Goal: Task Accomplishment & Management: Manage account settings

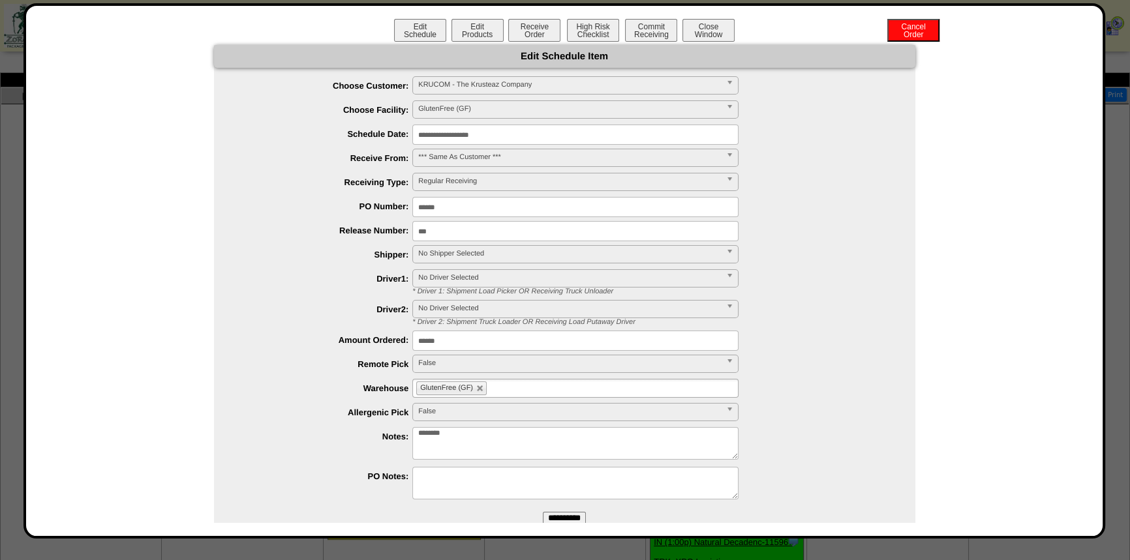
click at [702, 20] on button "Close Window" at bounding box center [708, 30] width 52 height 23
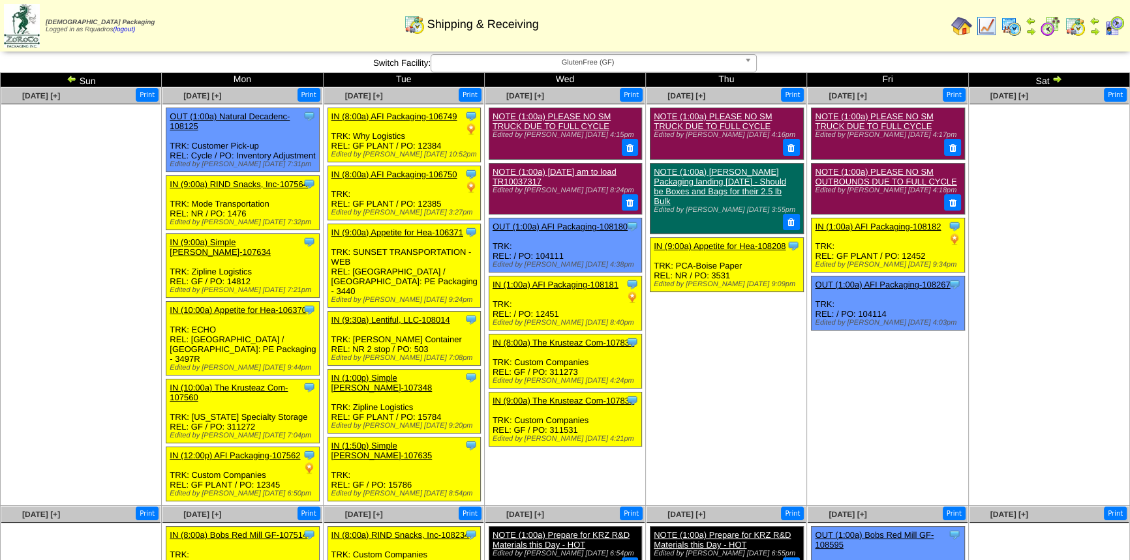
click at [756, 320] on td "Feb 20 [+] Print Clone Item NOTE (1:00a) PLEASE NO SM TRUCK DUE TO FULL CYCLE E…" at bounding box center [726, 296] width 161 height 419
click at [965, 29] on img at bounding box center [961, 26] width 21 height 21
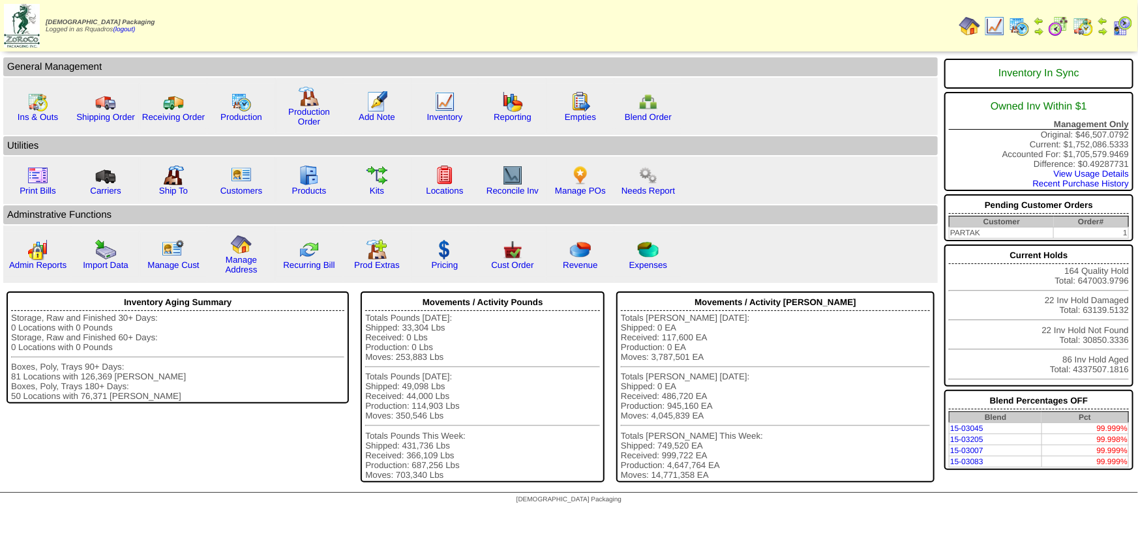
click at [367, 187] on div "Kits" at bounding box center [377, 180] width 67 height 45
click at [372, 188] on link "Kits" at bounding box center [377, 191] width 14 height 10
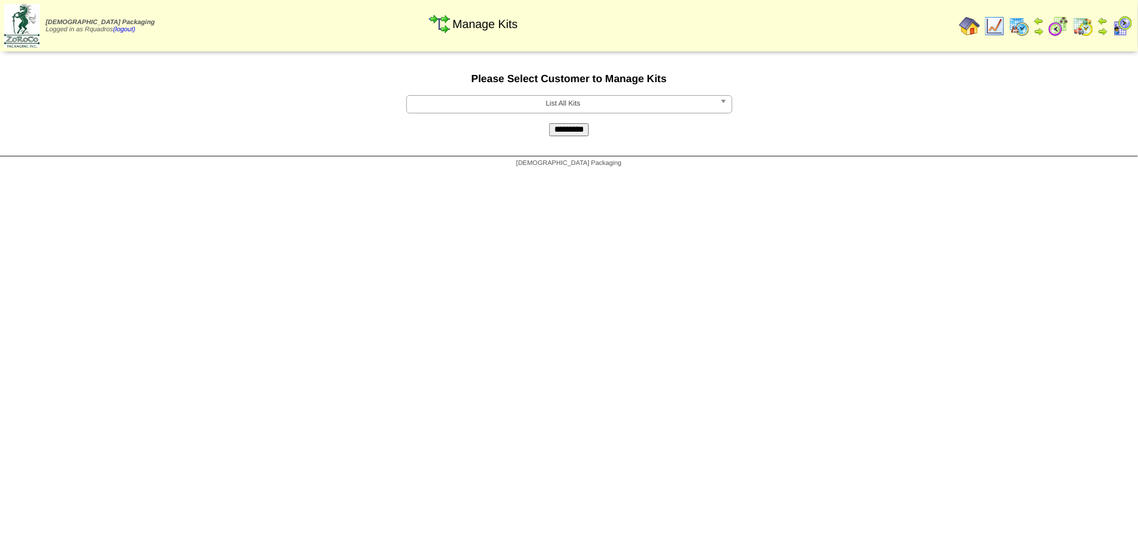
click at [940, 174] on html "[DEMOGRAPHIC_DATA] Packaging Logged in as Rquadros (logout) Print All" at bounding box center [569, 87] width 1138 height 174
click at [596, 109] on span "List All Kits" at bounding box center [563, 104] width 303 height 16
type input "******"
click at [615, 142] on li "KRUCOM - The Kruste az Company" at bounding box center [570, 139] width 320 height 14
click at [571, 128] on input "*********" at bounding box center [569, 129] width 40 height 13
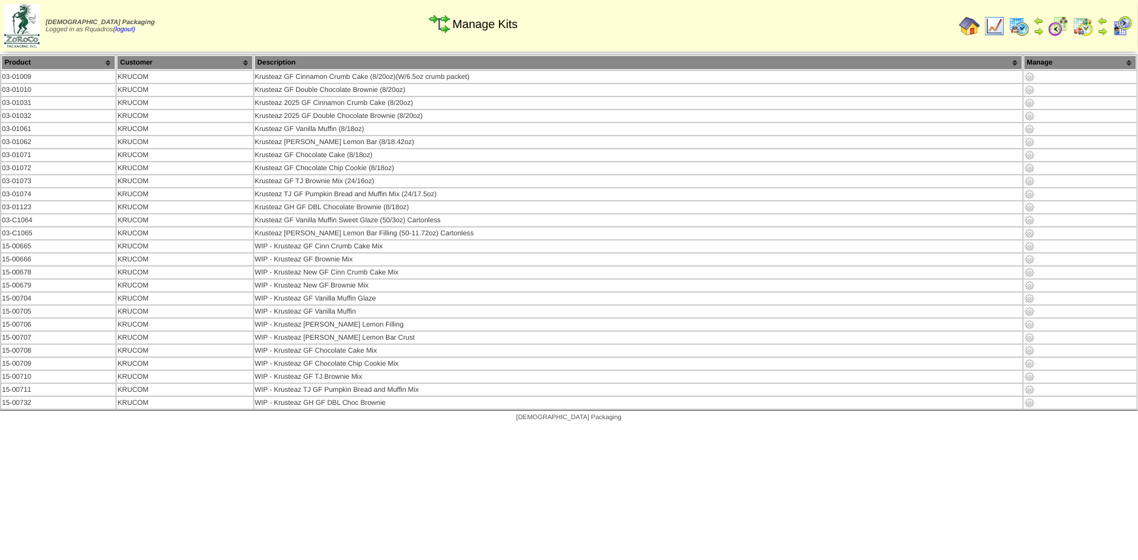
click at [339, 428] on html "[DEMOGRAPHIC_DATA] Packaging Logged in as Rquadros (logout) Print All" at bounding box center [569, 214] width 1138 height 428
click at [1028, 281] on img at bounding box center [1030, 285] width 10 height 10
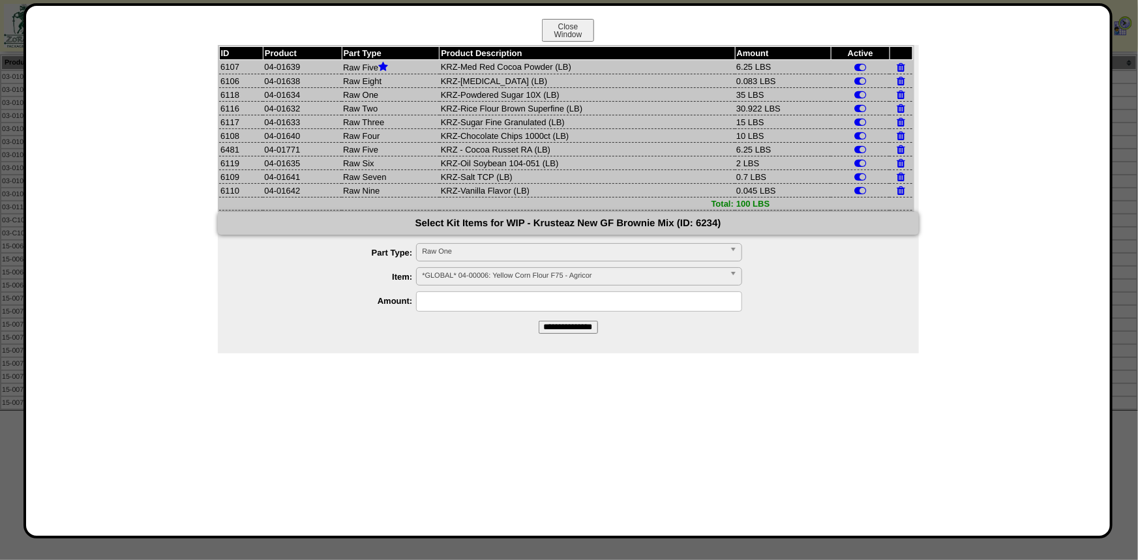
click at [578, 32] on button "Close Window" at bounding box center [568, 30] width 52 height 23
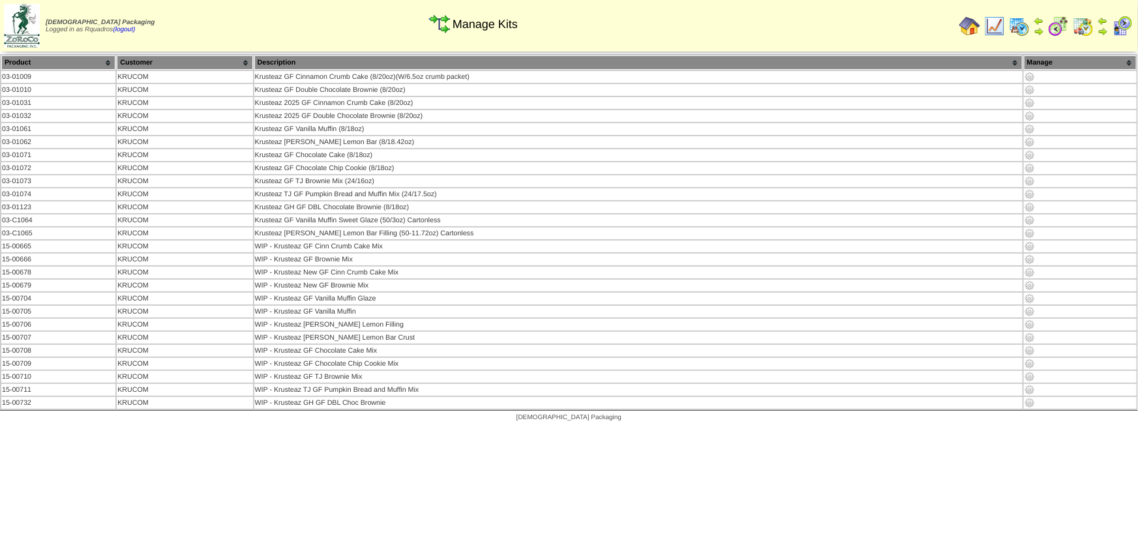
click at [1028, 346] on img at bounding box center [1030, 351] width 10 height 10
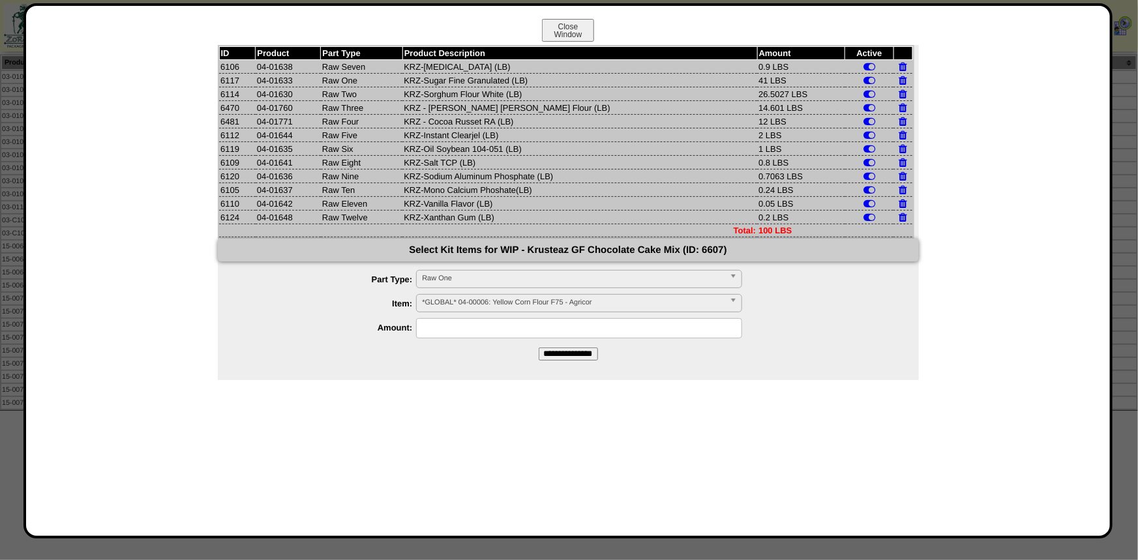
click at [576, 25] on button "Close Window" at bounding box center [568, 30] width 52 height 23
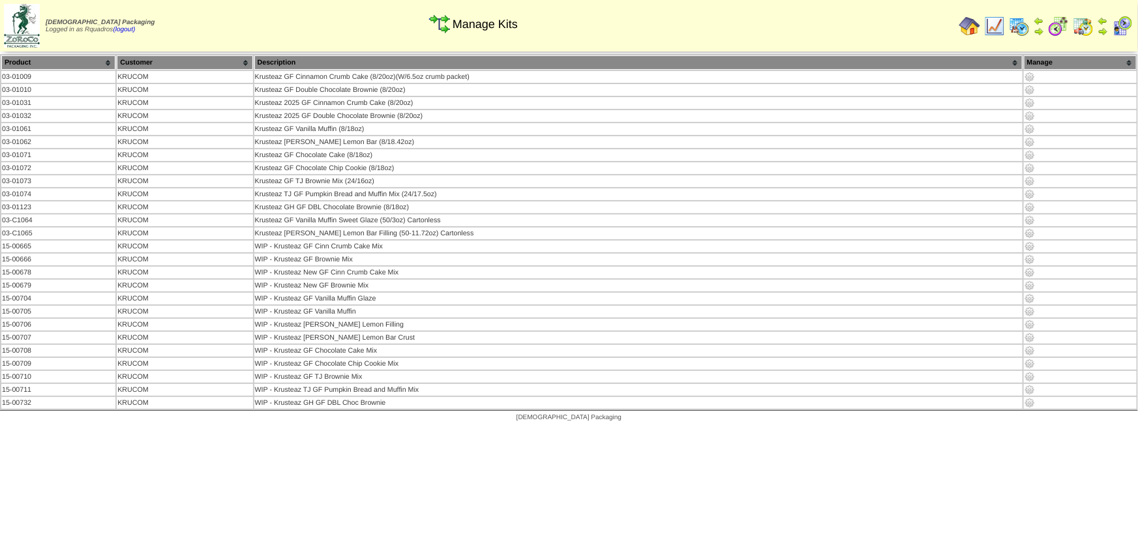
click at [1026, 359] on img at bounding box center [1030, 364] width 10 height 10
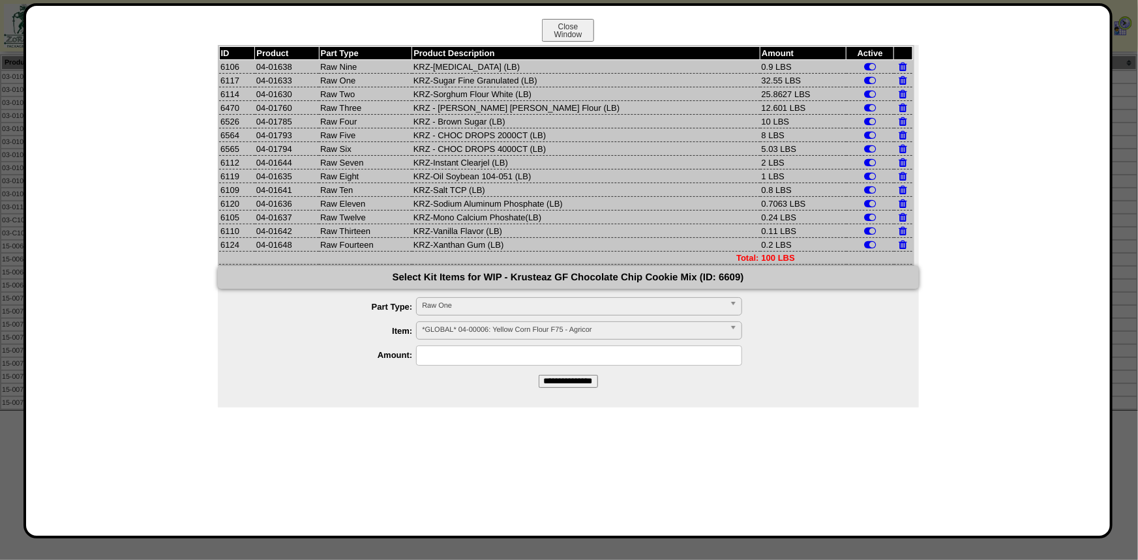
click at [502, 137] on td "KRZ - CHOC DROPS 2000CT (LB)" at bounding box center [586, 135] width 348 height 14
click at [502, 149] on td "KRZ - CHOC DROPS 4000CT (LB)" at bounding box center [586, 149] width 348 height 14
click at [573, 20] on button "Close Window" at bounding box center [568, 30] width 52 height 23
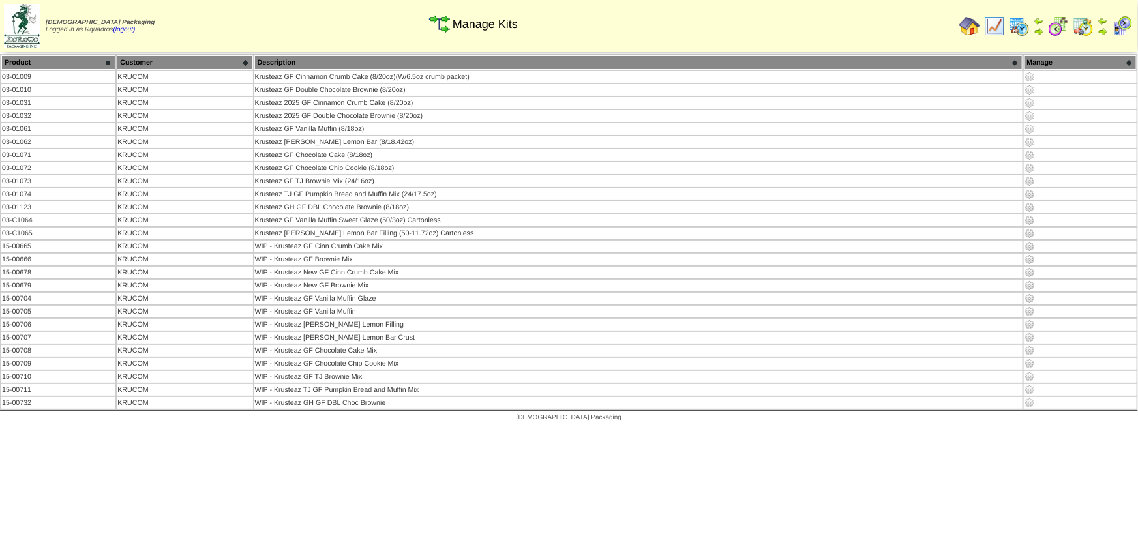
click at [1031, 372] on img at bounding box center [1030, 377] width 10 height 10
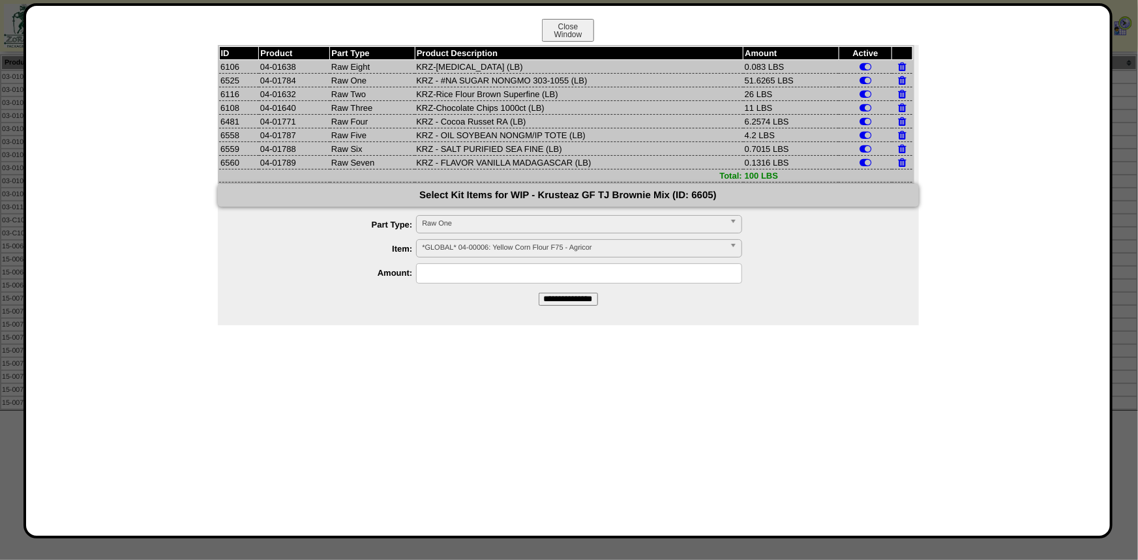
drag, startPoint x: 576, startPoint y: 31, endPoint x: 1101, endPoint y: 295, distance: 586.8
click at [576, 31] on button "Close Window" at bounding box center [568, 30] width 52 height 23
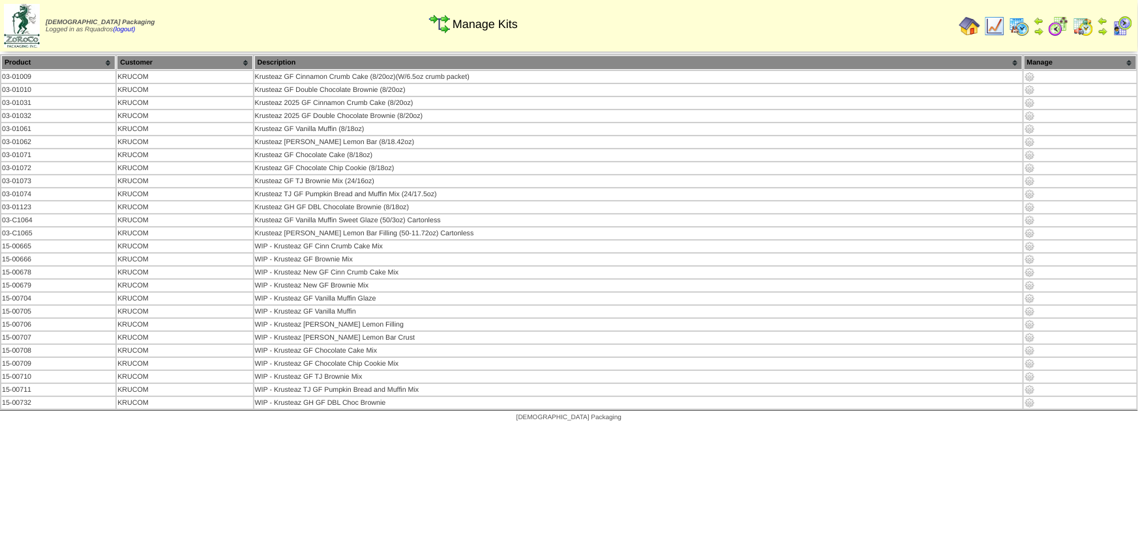
click at [651, 428] on html "[DEMOGRAPHIC_DATA] Packaging Logged in as Rquadros (logout) Print All" at bounding box center [569, 214] width 1138 height 428
click at [968, 31] on img at bounding box center [969, 26] width 21 height 21
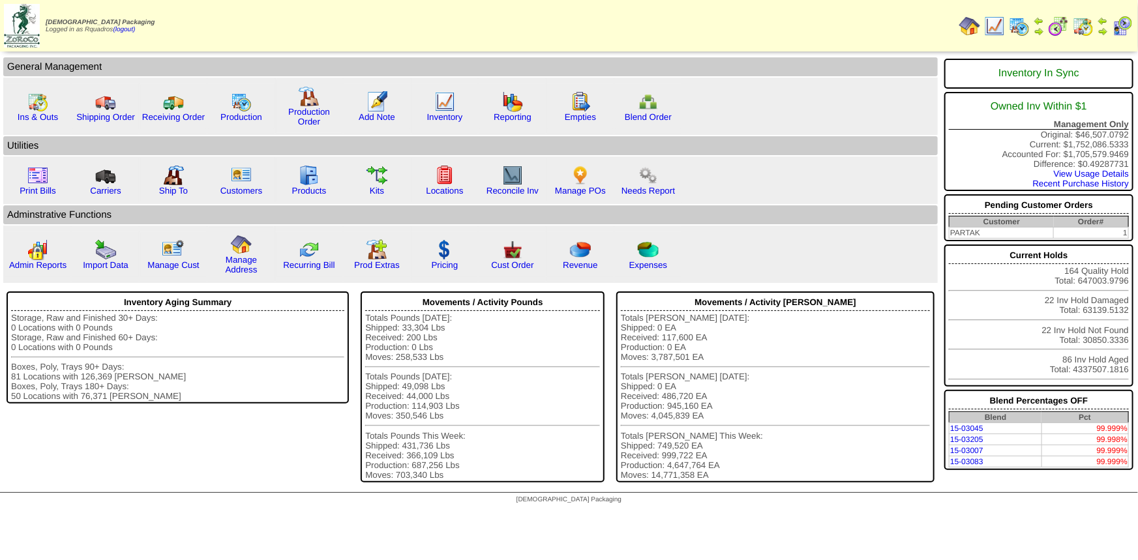
click at [510, 117] on link "Reporting" at bounding box center [513, 117] width 38 height 10
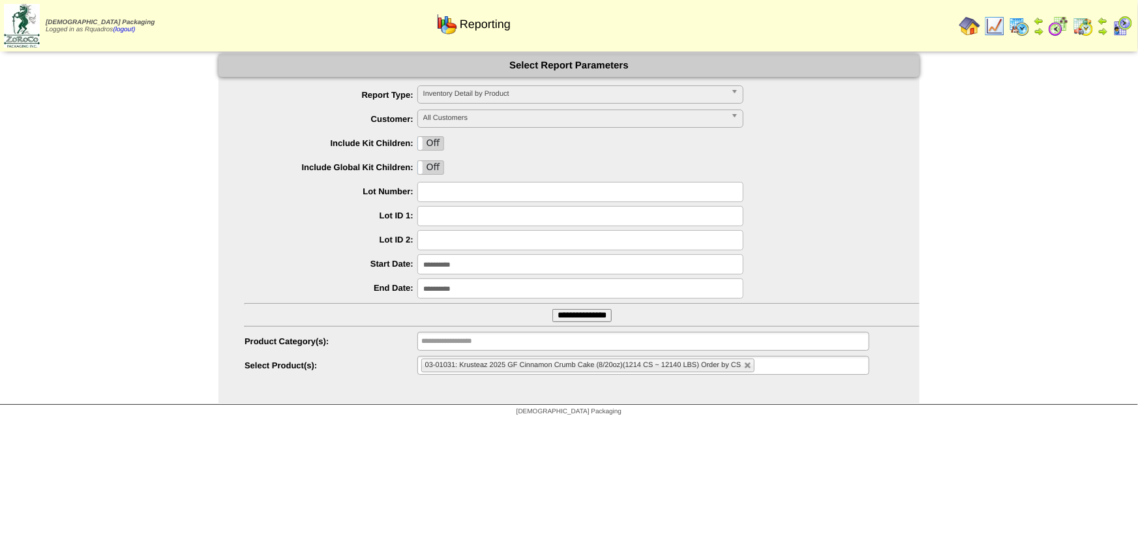
click at [747, 365] on link at bounding box center [748, 366] width 8 height 8
type input "**********"
click at [1081, 31] on img at bounding box center [1083, 26] width 21 height 21
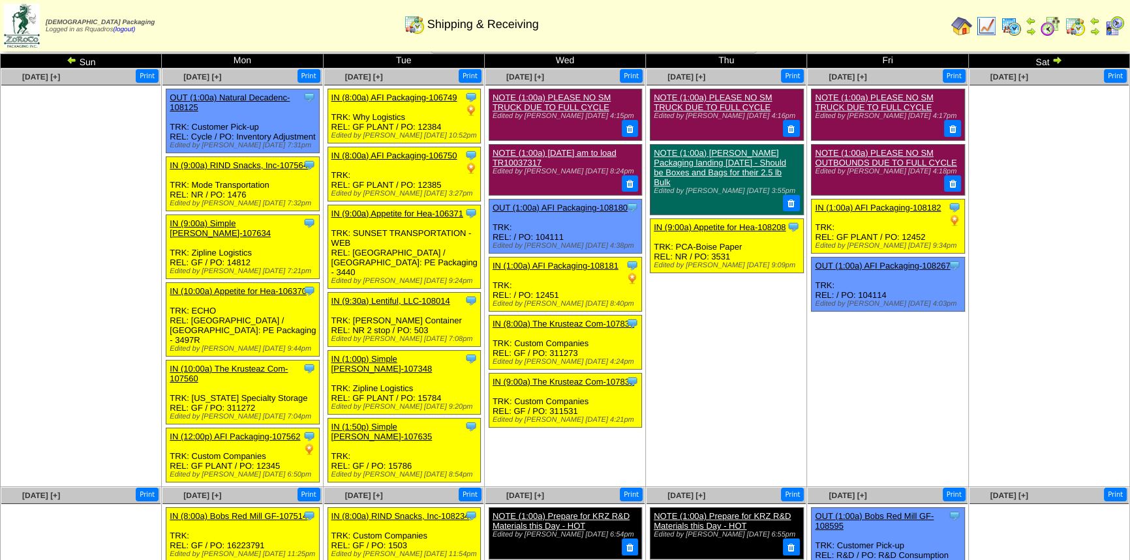
scroll to position [20, 0]
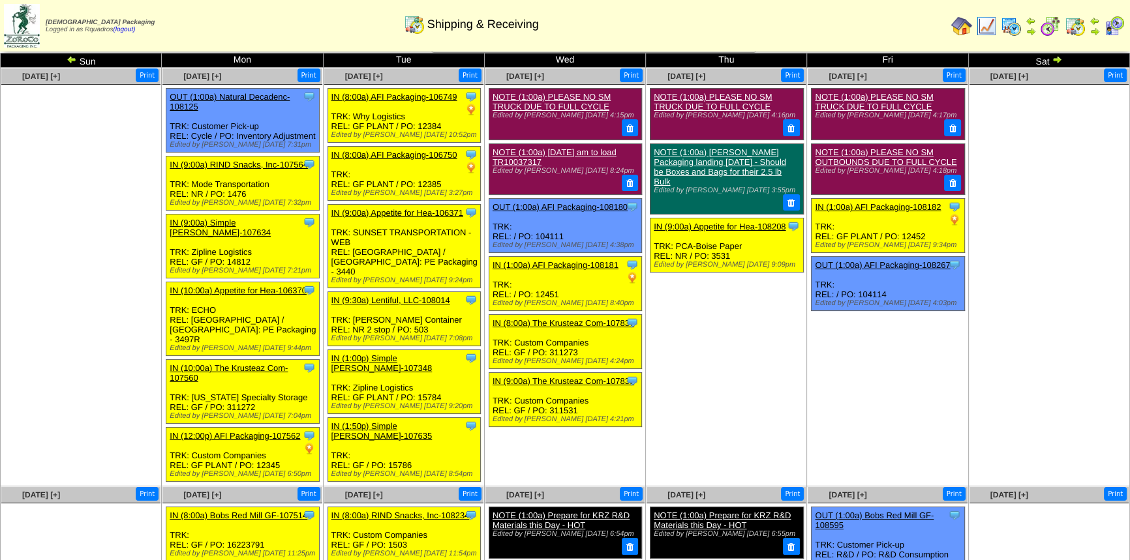
click at [725, 322] on td "[DATE] [+] Print Clone Item NOTE (1:00a) PLEASE NO SM TRUCK DUE TO FULL CYCLE E…" at bounding box center [726, 277] width 161 height 419
click at [1056, 55] on div "Zoroco Packaging Logged in as Rquadros (logout) Print All" at bounding box center [565, 28] width 1130 height 57
click at [1056, 57] on img at bounding box center [1056, 59] width 10 height 10
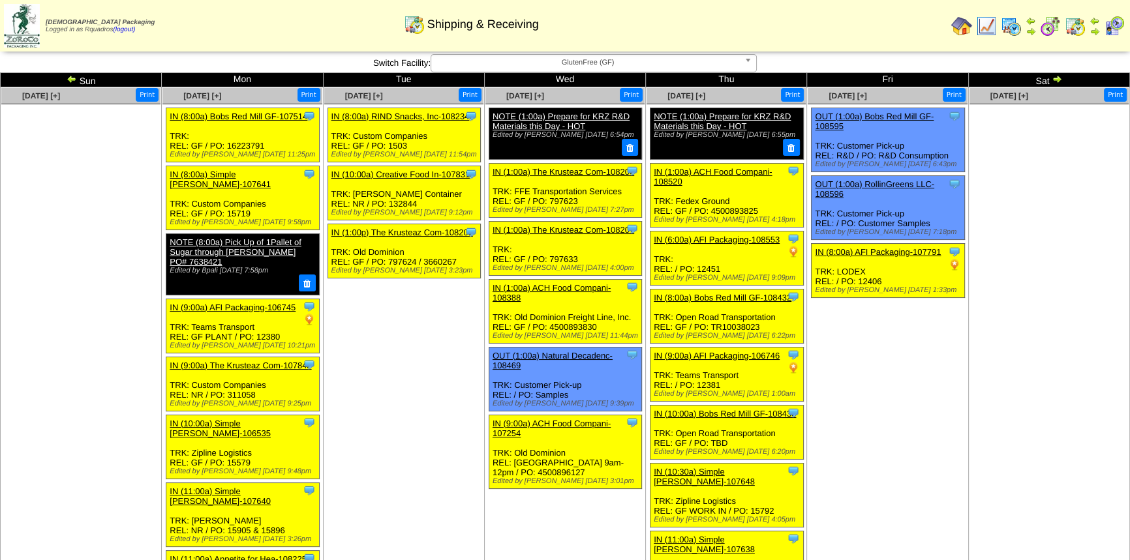
click at [1053, 79] on img at bounding box center [1056, 79] width 10 height 10
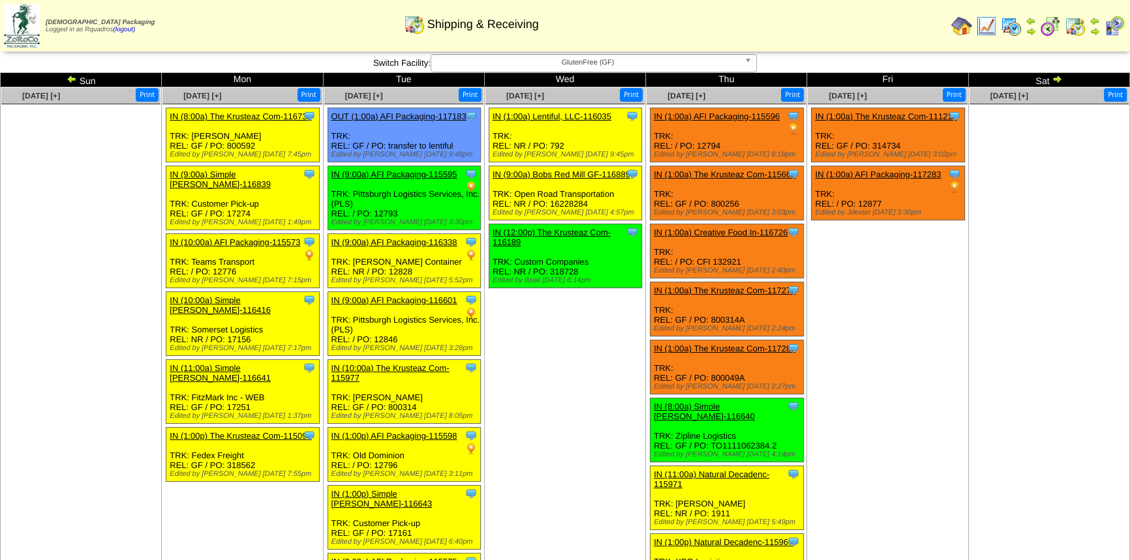
click at [870, 329] on td "[DATE] [+] Print Clone Item IN (1:00a) The Krusteaz Com-111213 The Krusteaz Com…" at bounding box center [887, 349] width 161 height 525
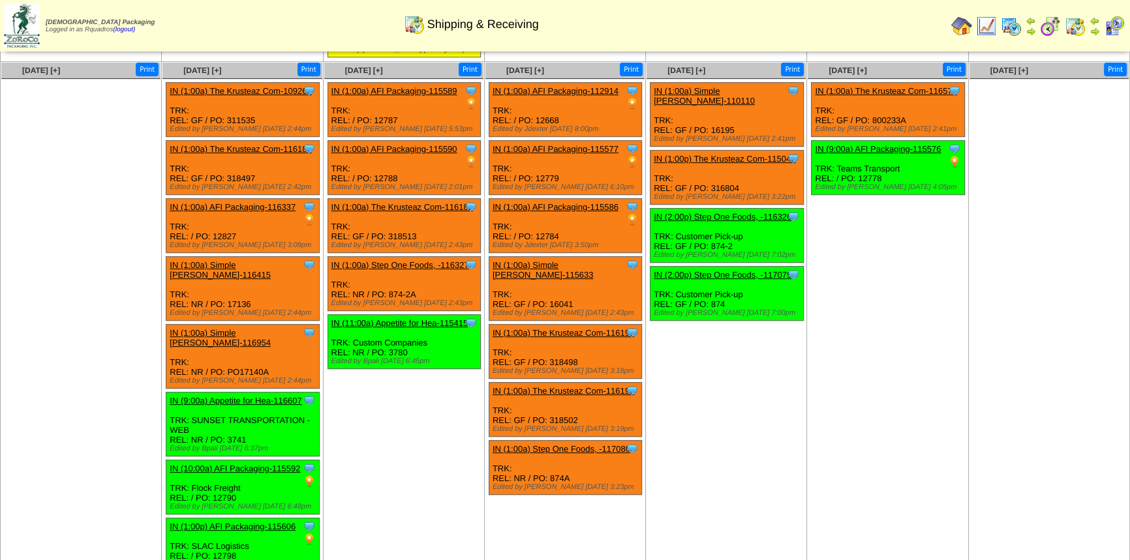
scroll to position [599, 0]
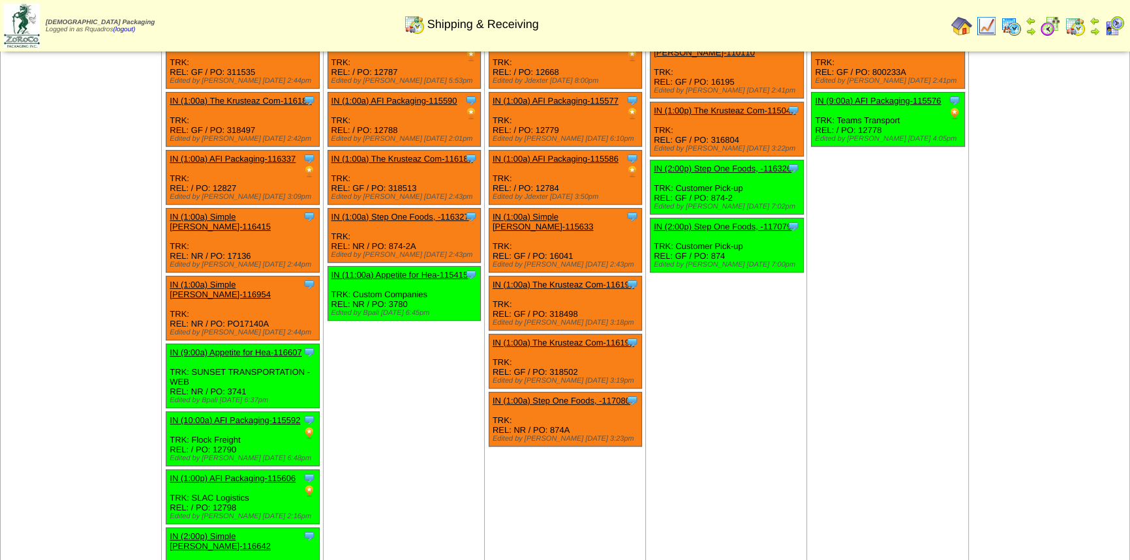
click at [1019, 429] on td "Oct 04 [+] Print" at bounding box center [1048, 305] width 161 height 583
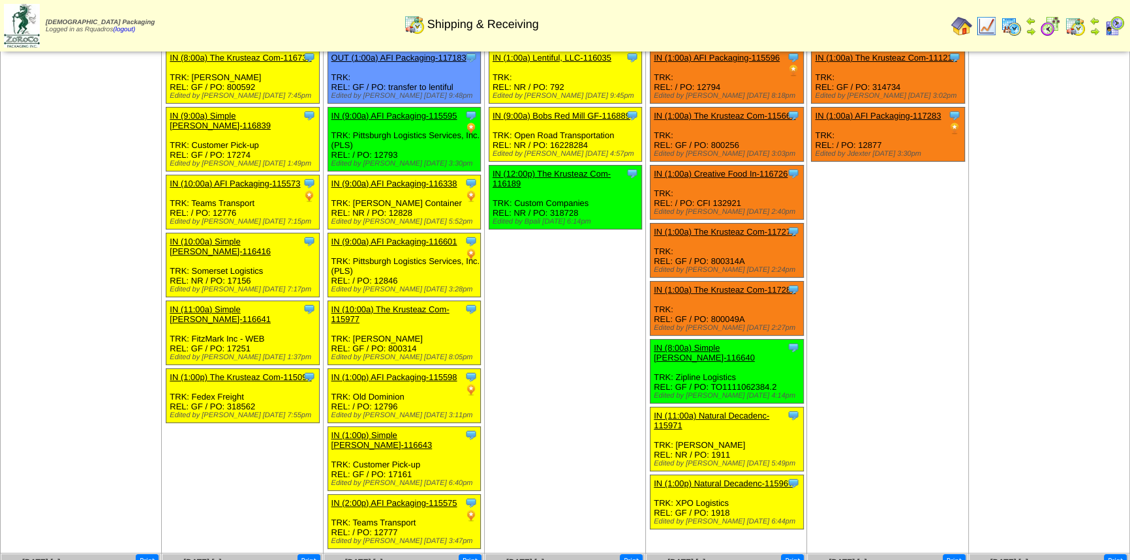
scroll to position [0, 0]
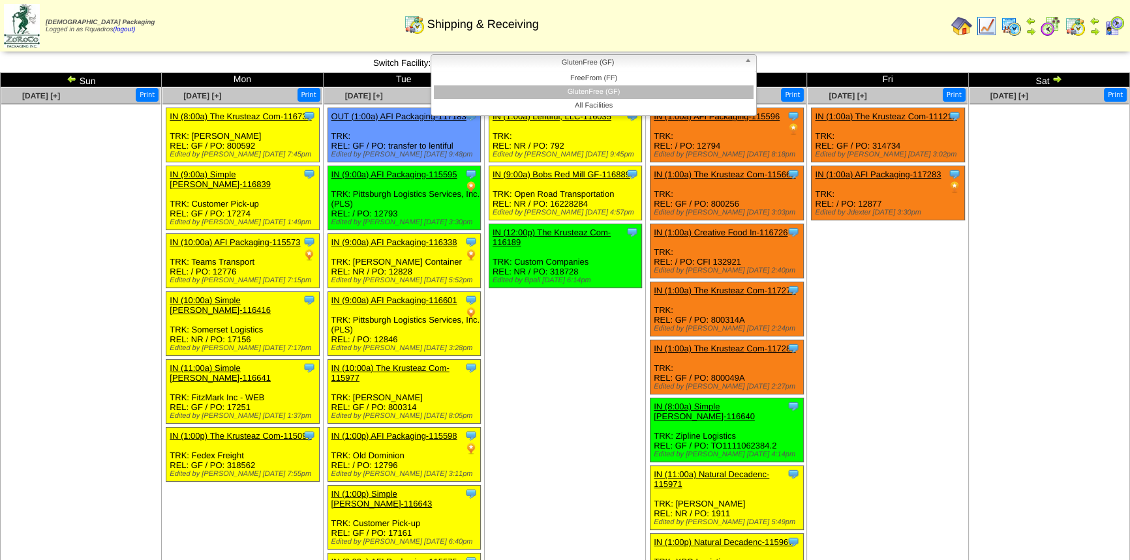
click at [593, 57] on span "GlutenFree (GF)" at bounding box center [587, 63] width 303 height 16
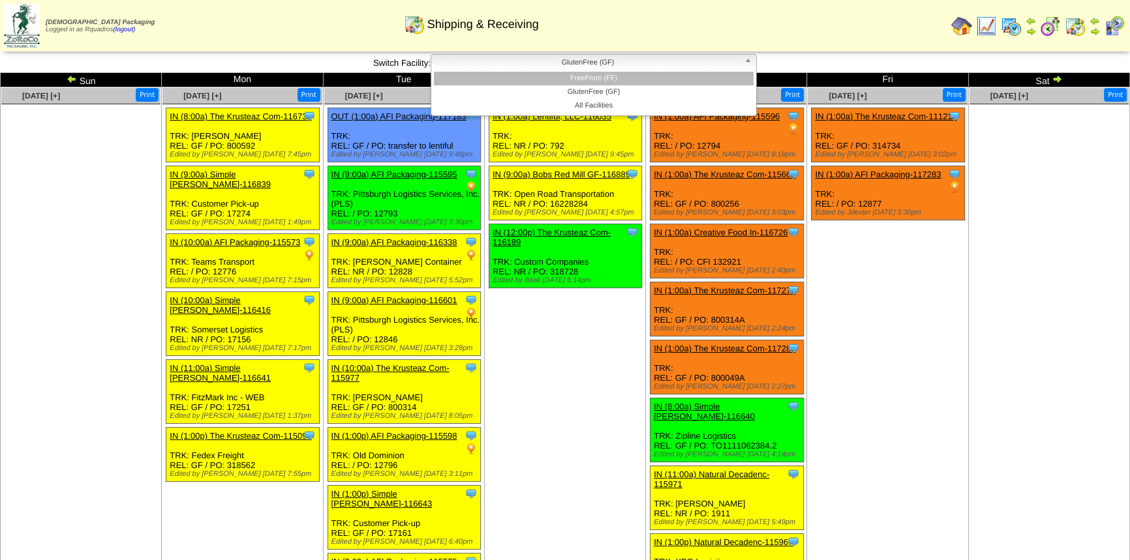
click at [593, 79] on li "FreeFrom (FF)" at bounding box center [594, 79] width 320 height 14
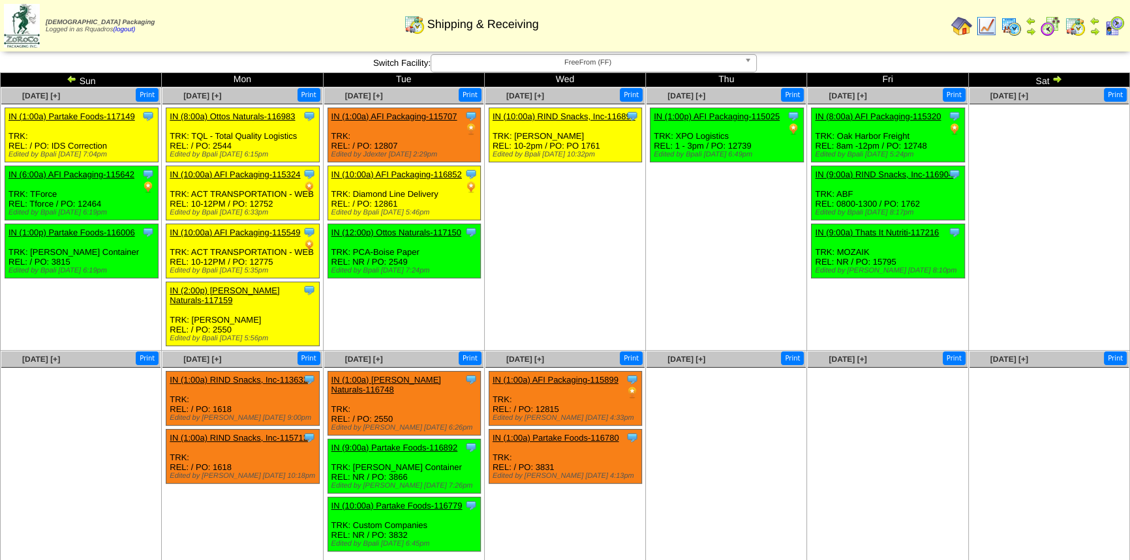
click at [605, 57] on span "FreeFrom (FF)" at bounding box center [587, 63] width 303 height 16
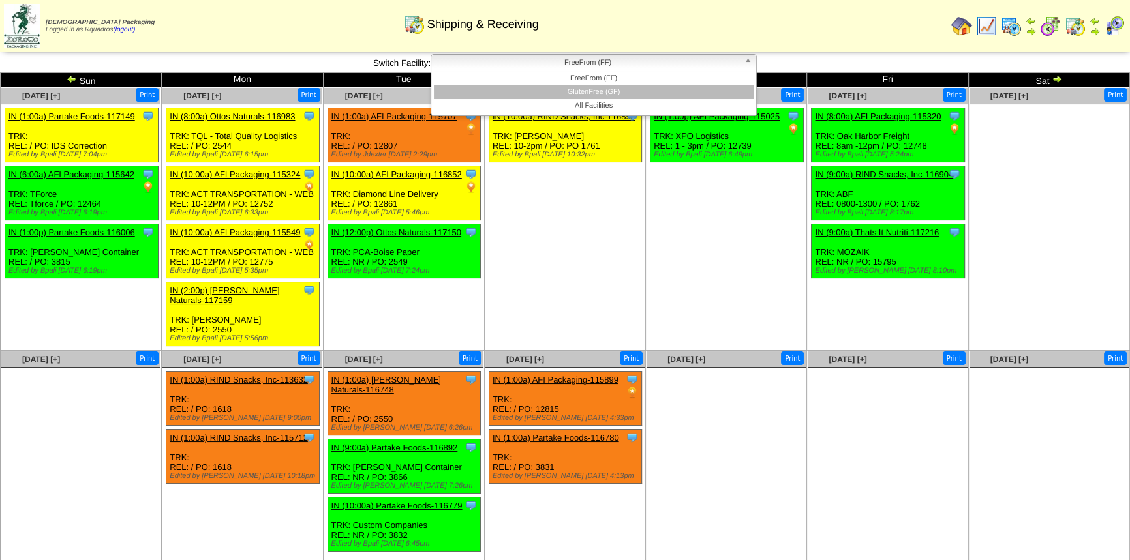
click at [616, 92] on li "GlutenFree (GF)" at bounding box center [594, 92] width 320 height 14
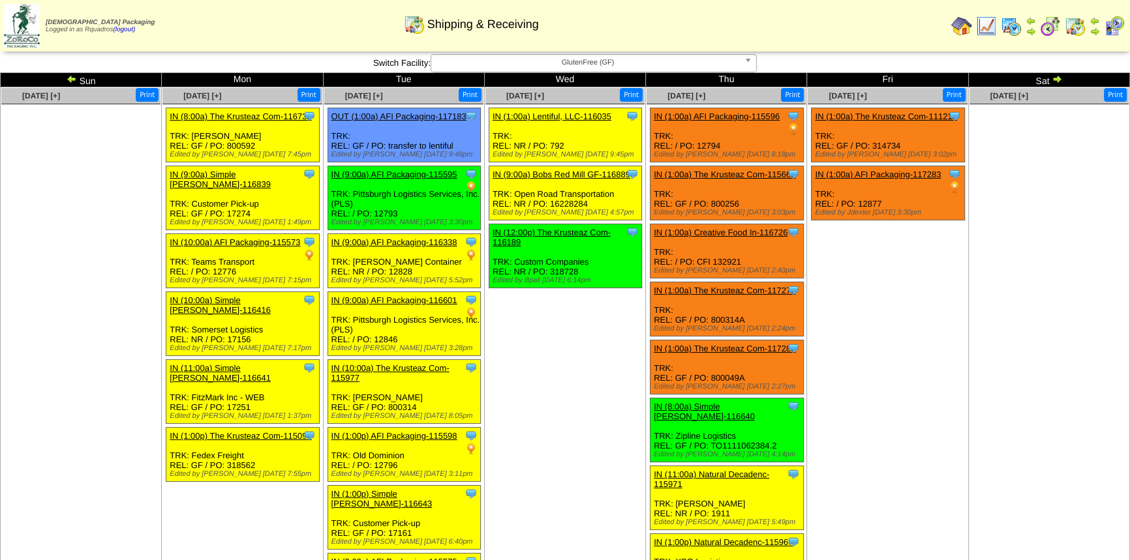
click at [917, 404] on td "Sep 26 [+] Print Clone Item IN (1:00a) The Krusteaz Com-111213 The Krusteaz Com…" at bounding box center [887, 349] width 161 height 525
click at [901, 336] on td "Sep 26 [+] Print Clone Item IN (1:00a) The Krusteaz Com-111213 The Krusteaz Com…" at bounding box center [887, 349] width 161 height 525
click at [882, 340] on td "Sep 26 [+] Print Clone Item IN (1:00a) The Krusteaz Com-111213 The Krusteaz Com…" at bounding box center [887, 349] width 161 height 525
click at [856, 317] on td "Sep 26 [+] Print Clone Item IN (1:00a) The Krusteaz Com-111213 The Krusteaz Com…" at bounding box center [887, 349] width 161 height 525
click at [565, 318] on td "Sep 24 [+] Print Clone Item IN (1:00a) Lentiful, LLC-116035 Lentiful, LLC Sched…" at bounding box center [564, 349] width 161 height 525
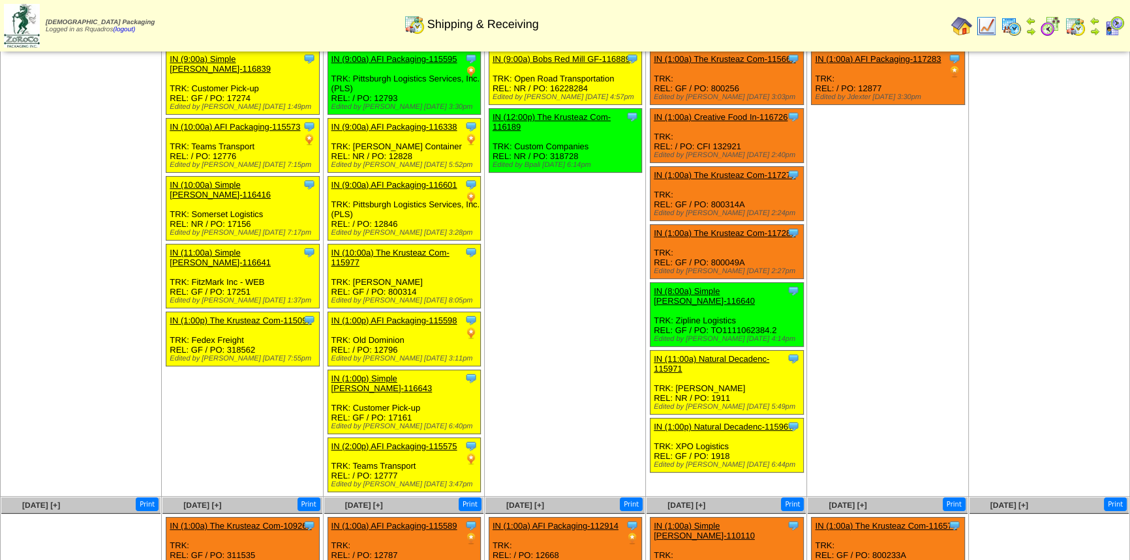
scroll to position [117, 0]
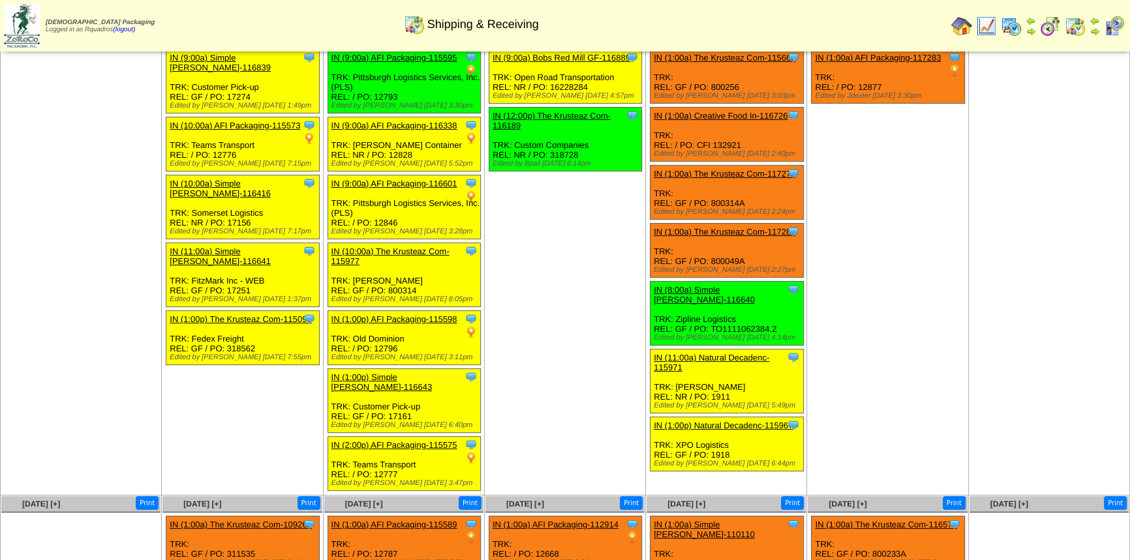
click at [530, 364] on td "Sep 24 [+] Print Clone Item IN (1:00a) Lentiful, LLC-116035 Lentiful, LLC Sched…" at bounding box center [564, 233] width 161 height 525
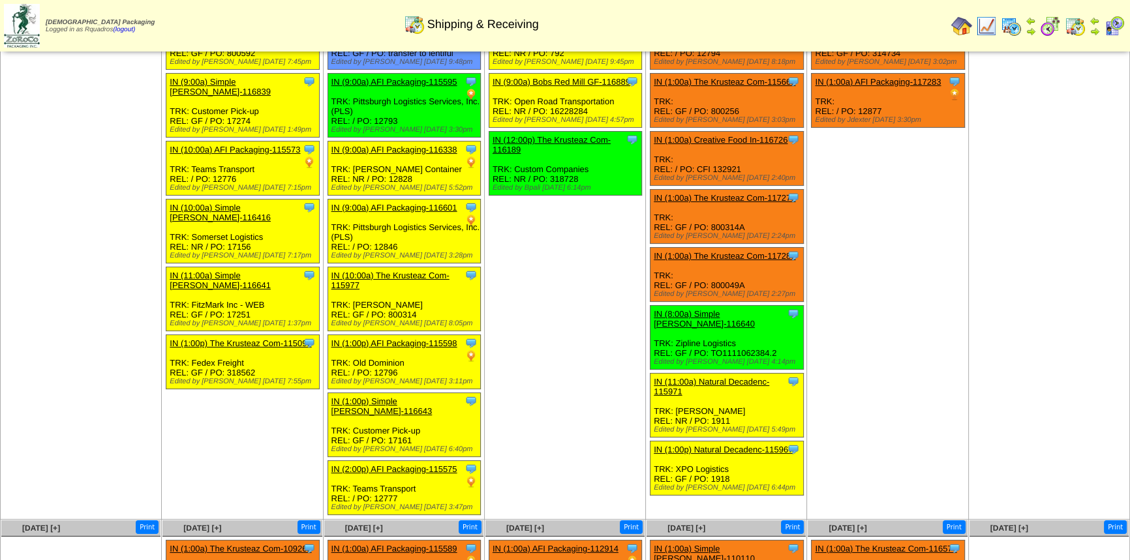
scroll to position [0, 0]
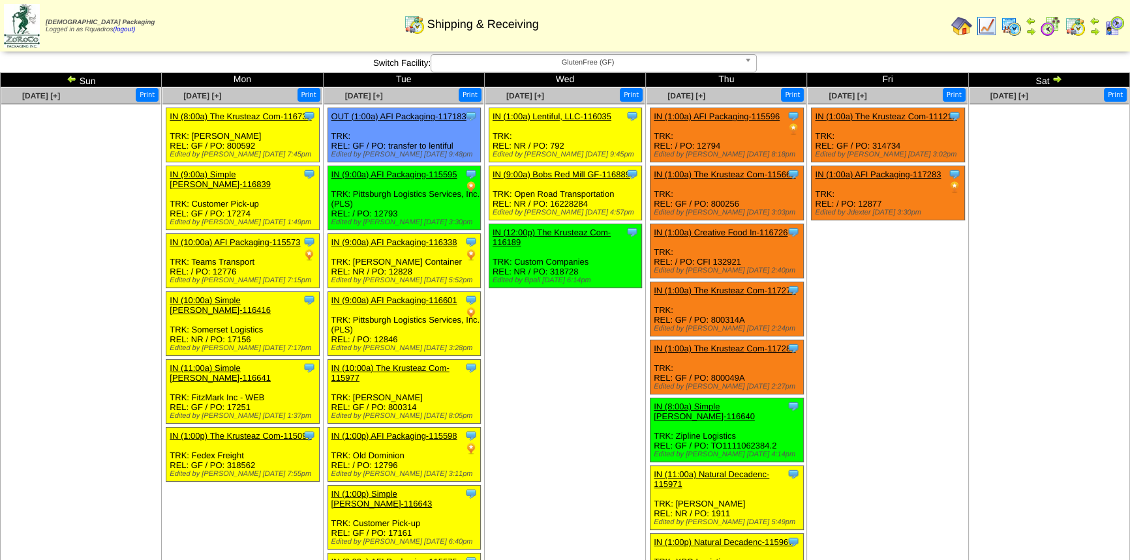
click at [515, 348] on td "Sep 24 [+] Print Clone Item IN (1:00a) Lentiful, LLC-116035 Lentiful, LLC Sched…" at bounding box center [564, 349] width 161 height 525
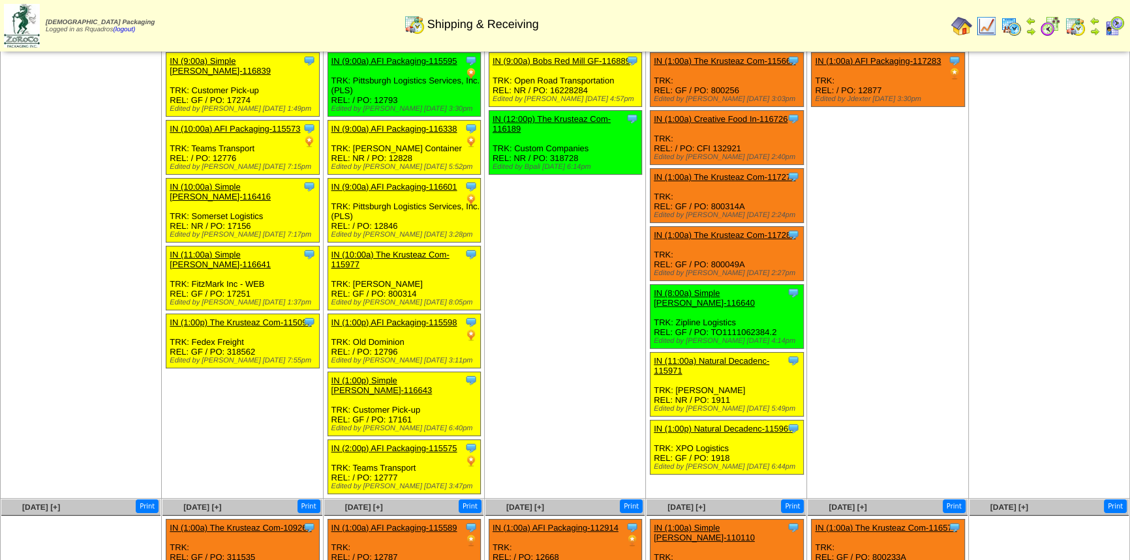
scroll to position [114, 0]
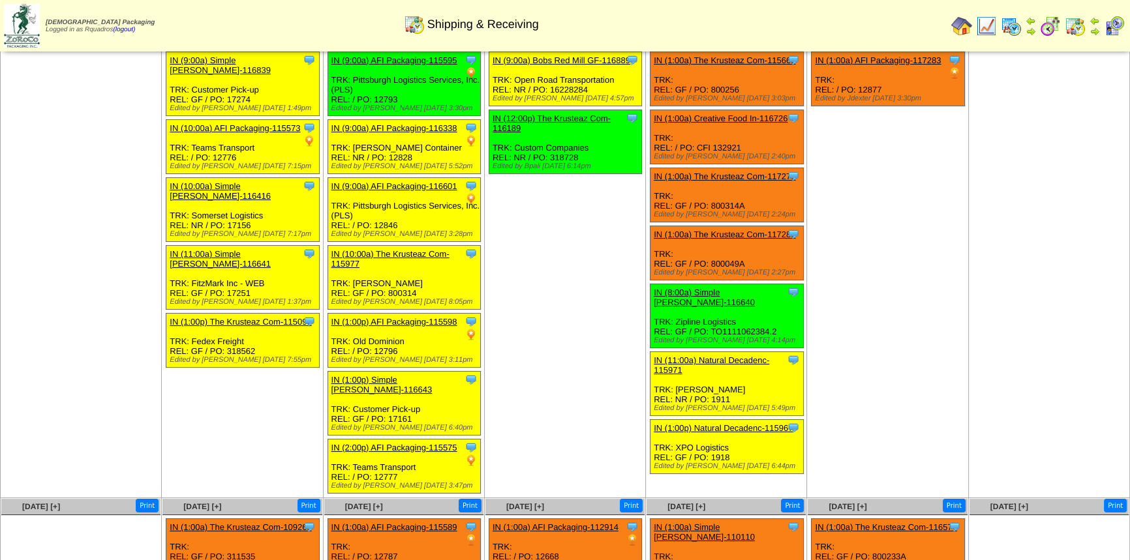
drag, startPoint x: 1024, startPoint y: 282, endPoint x: 965, endPoint y: 283, distance: 59.4
click at [1024, 282] on td "Sep 27 [+] Print" at bounding box center [1048, 235] width 161 height 525
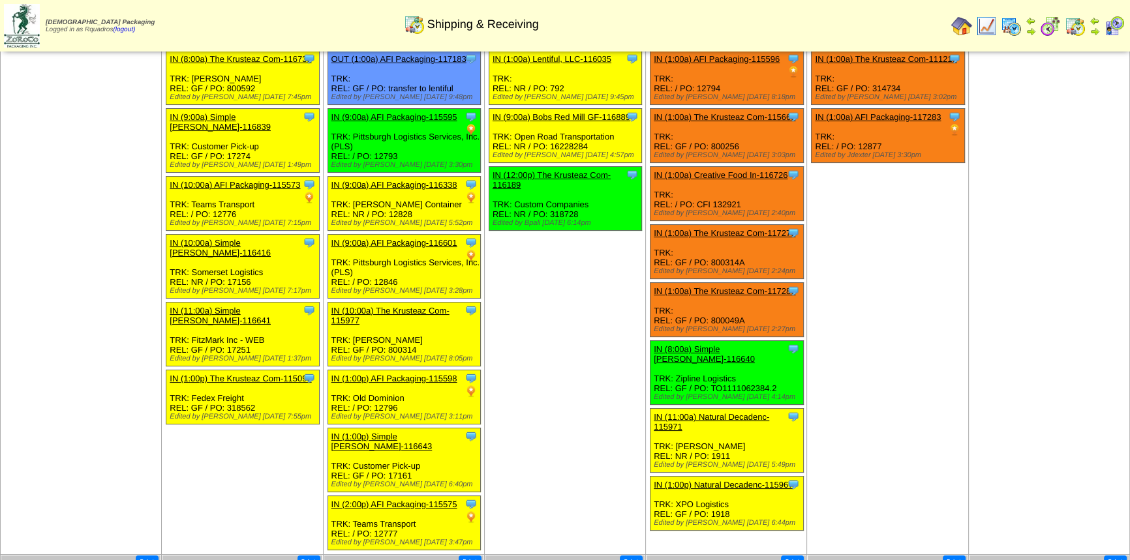
scroll to position [0, 0]
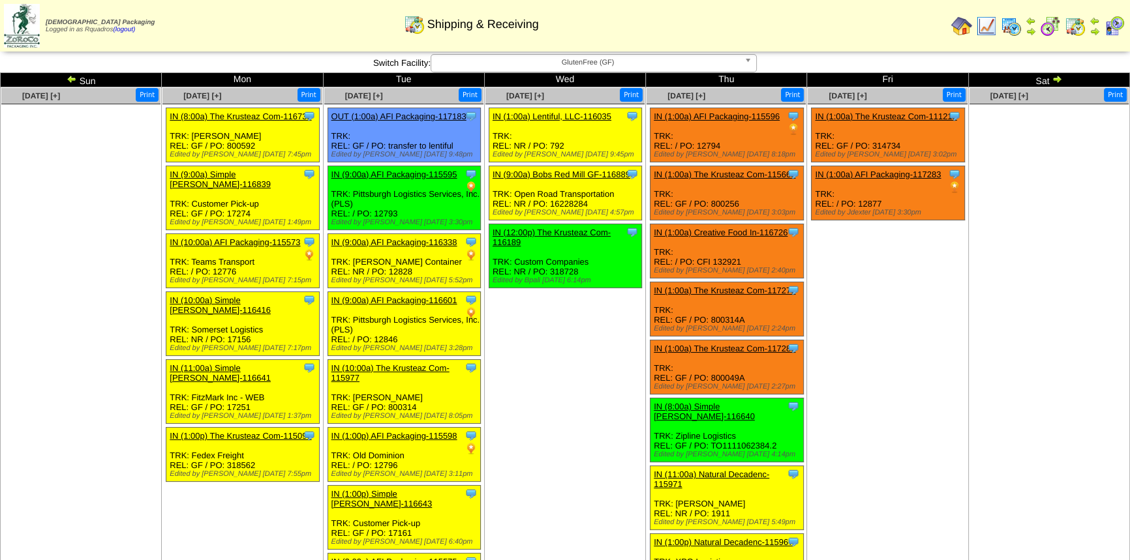
drag, startPoint x: 1056, startPoint y: 83, endPoint x: 940, endPoint y: 121, distance: 122.1
click at [1056, 83] on img at bounding box center [1056, 79] width 10 height 10
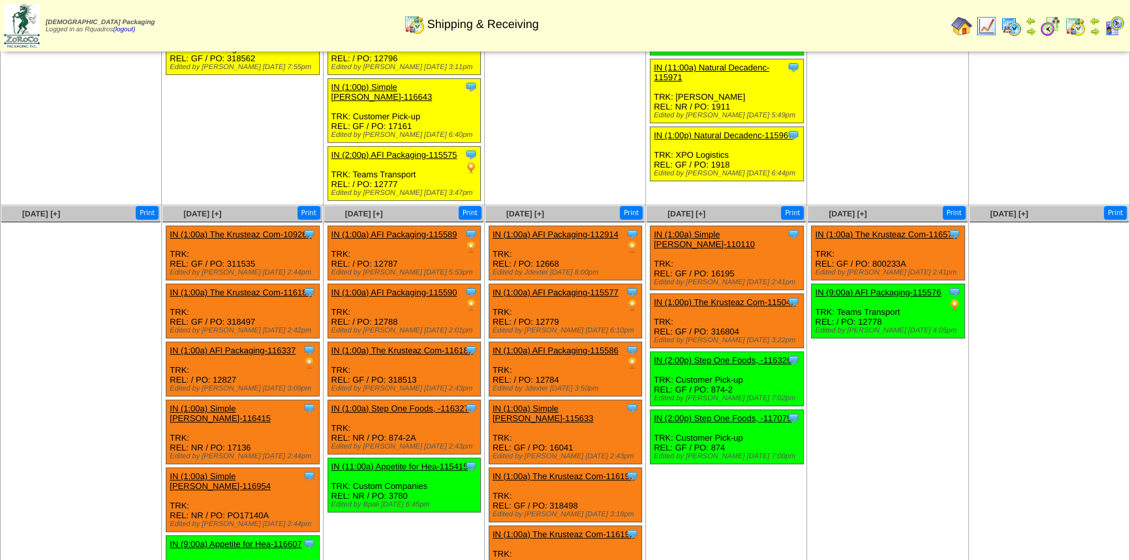
scroll to position [411, 0]
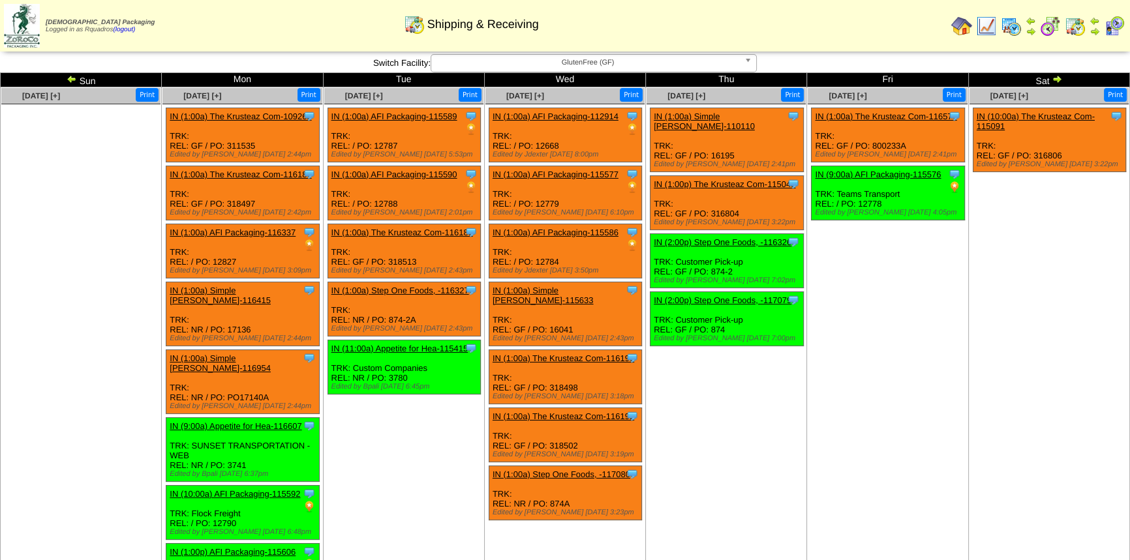
click at [923, 247] on ul "Clone Item IN (1:00a) The Krusteaz Com-116574 The Krusteaz Company ScheduleID: …" at bounding box center [886, 206] width 159 height 196
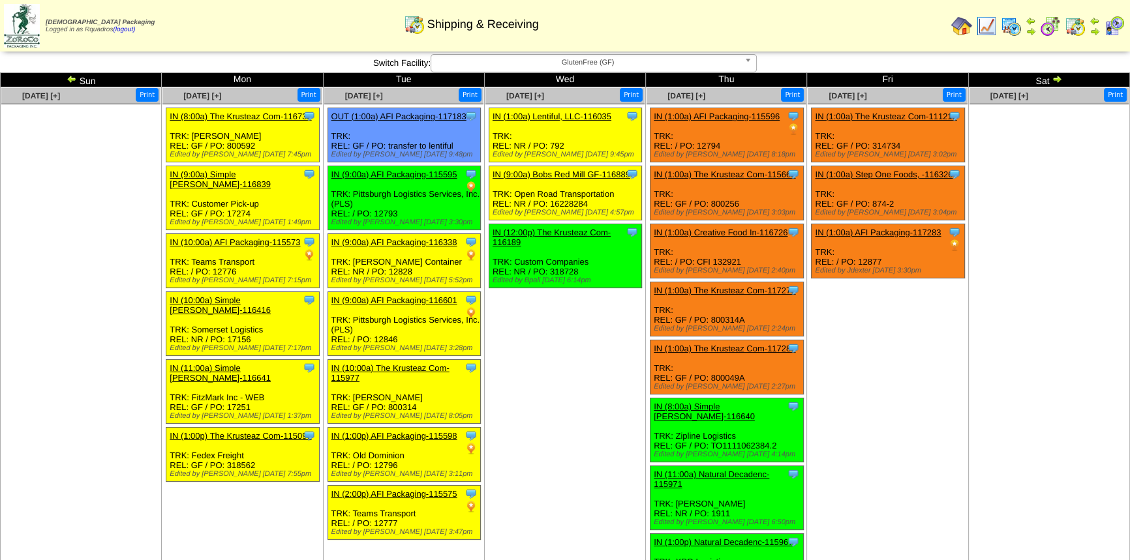
click at [989, 31] on img at bounding box center [986, 26] width 21 height 21
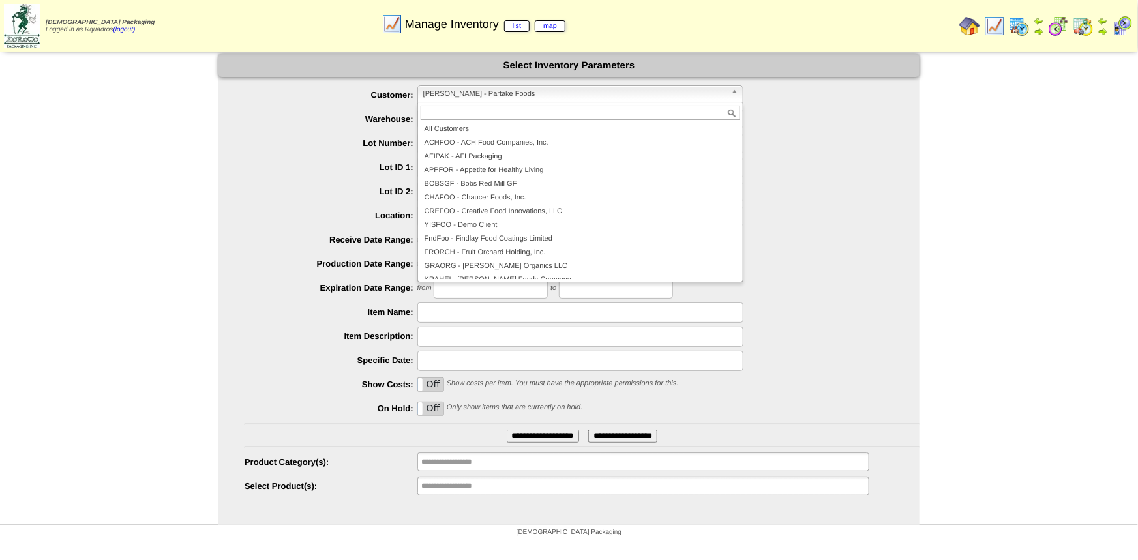
click at [503, 95] on span "[PERSON_NAME] - Partake Foods" at bounding box center [574, 94] width 303 height 16
click at [500, 131] on li "All Customers" at bounding box center [581, 130] width 320 height 14
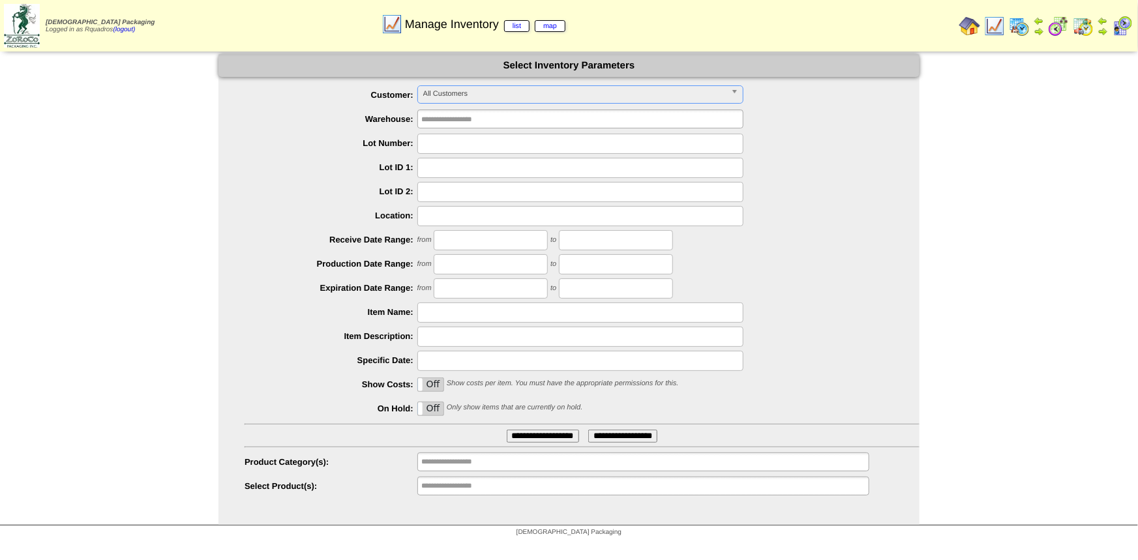
click at [463, 94] on span "All Customers" at bounding box center [574, 94] width 303 height 16
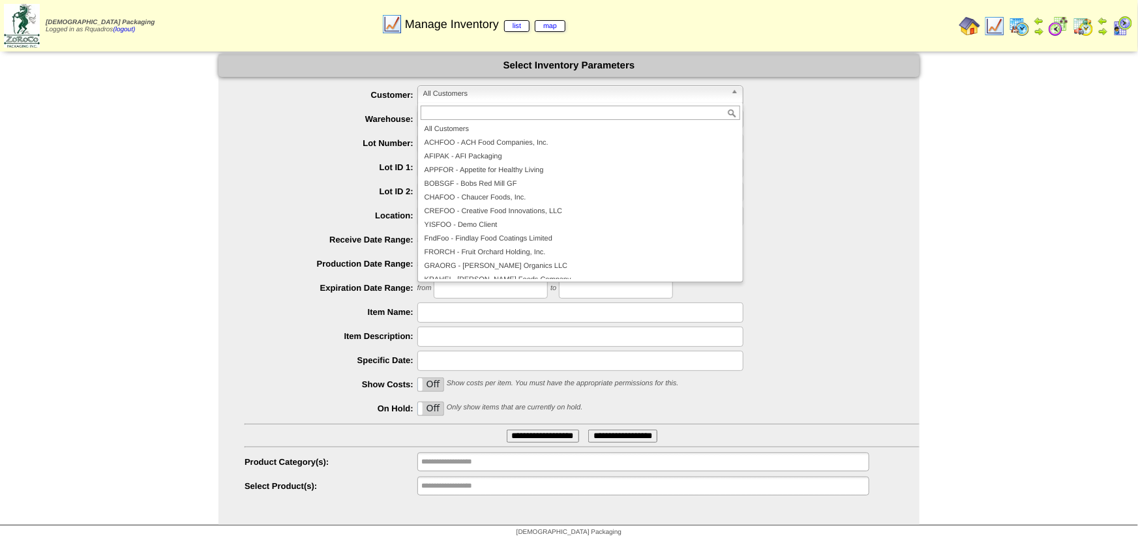
click at [1050, 113] on div "**********" at bounding box center [569, 289] width 1138 height 471
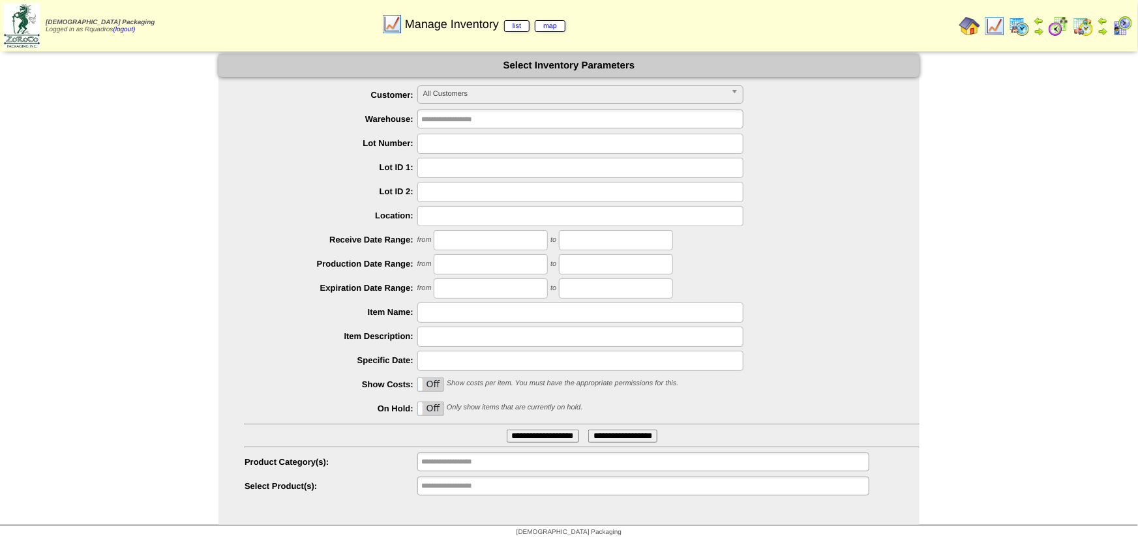
click at [966, 25] on img at bounding box center [969, 26] width 21 height 21
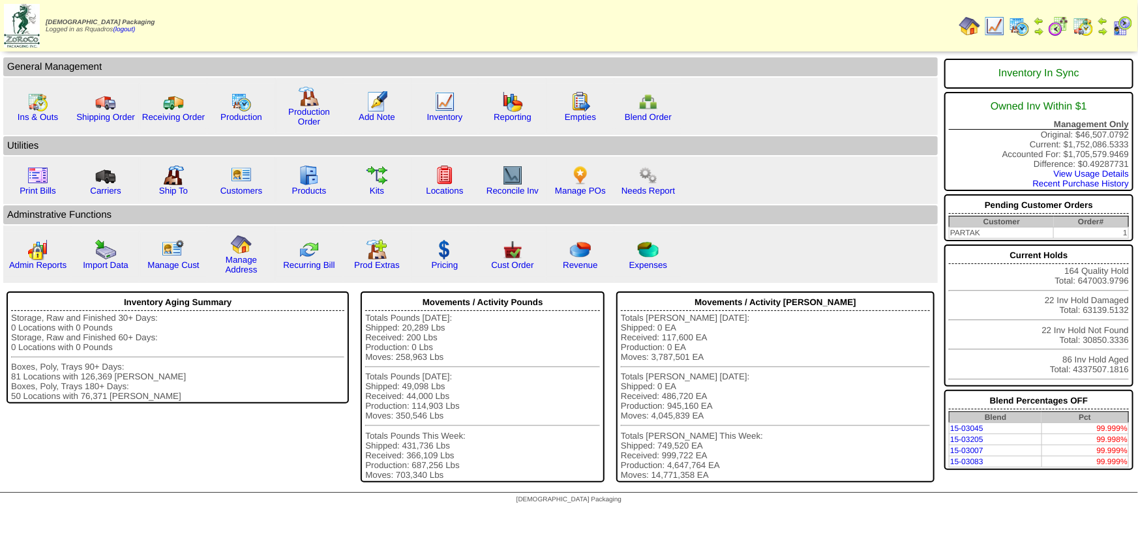
click at [644, 32] on td "Print All" at bounding box center [623, 25] width 663 height 49
click at [508, 115] on link "Reporting" at bounding box center [513, 117] width 38 height 10
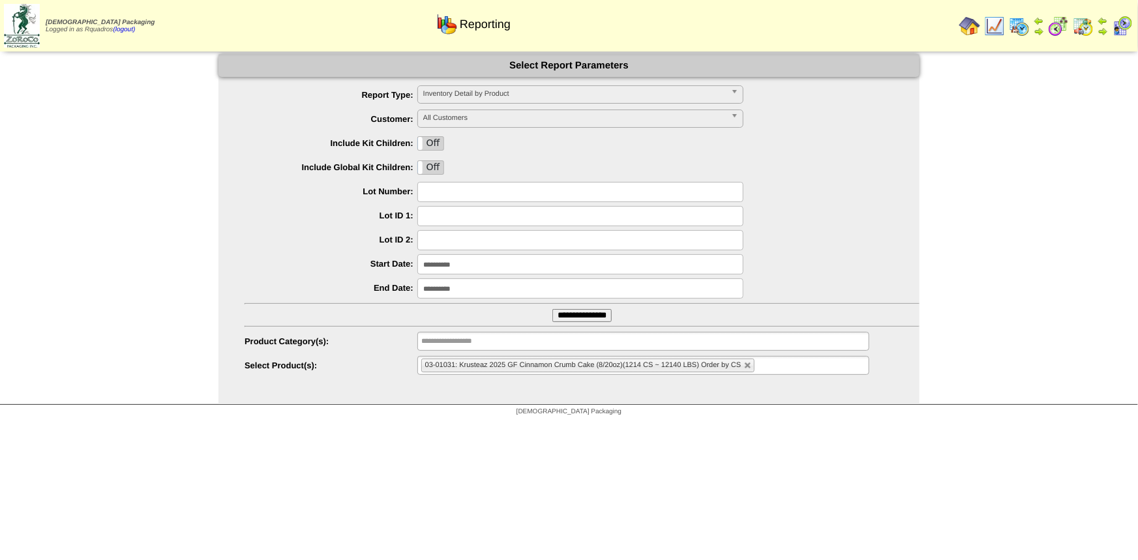
click at [749, 364] on link at bounding box center [748, 366] width 8 height 8
type input "**********"
click at [749, 364] on ul "**********" at bounding box center [643, 365] width 452 height 19
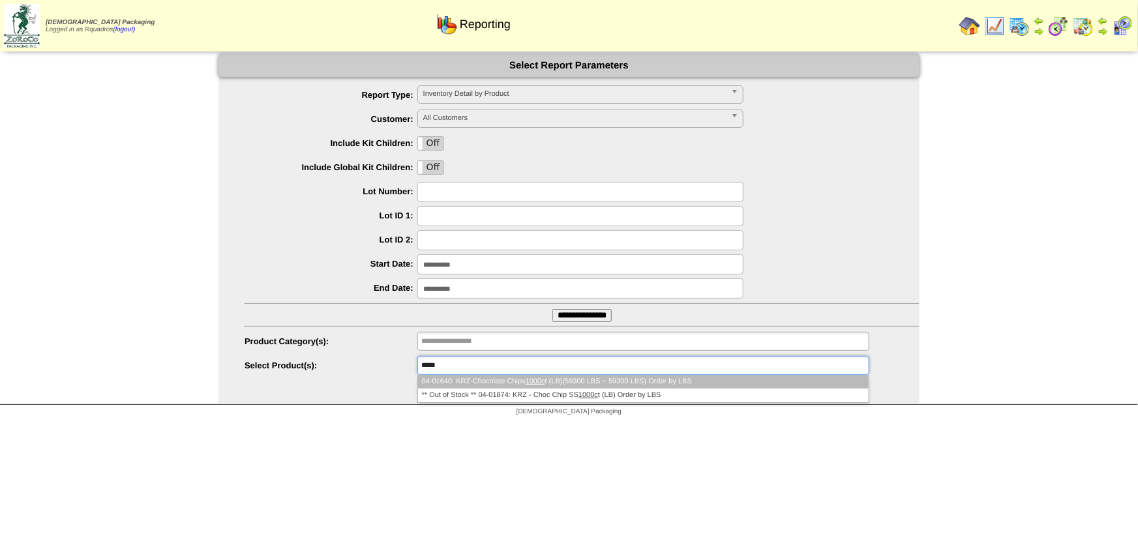
type input "*****"
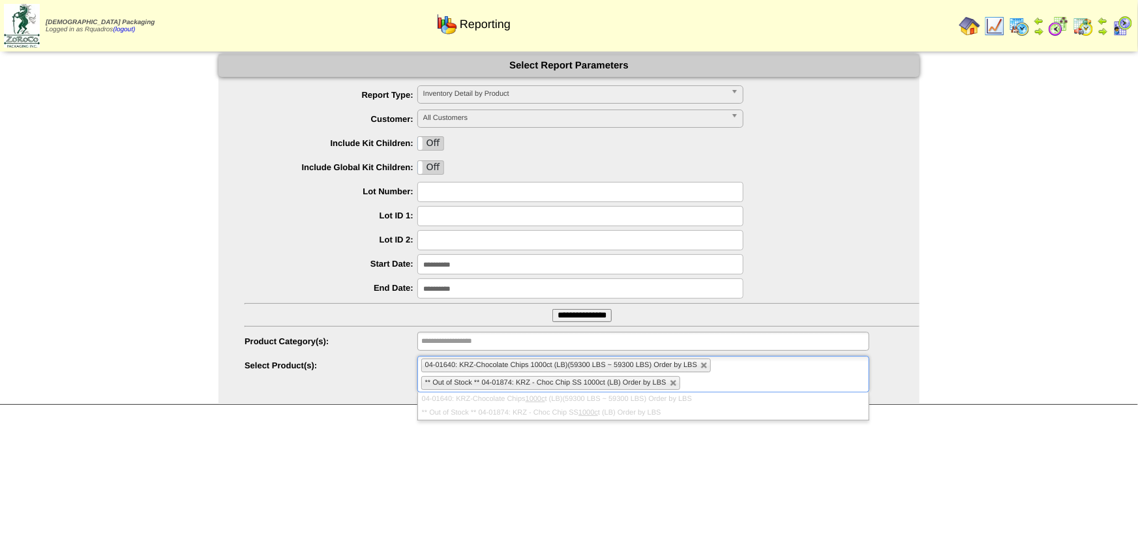
click at [305, 250] on ul "**********" at bounding box center [568, 230] width 701 height 291
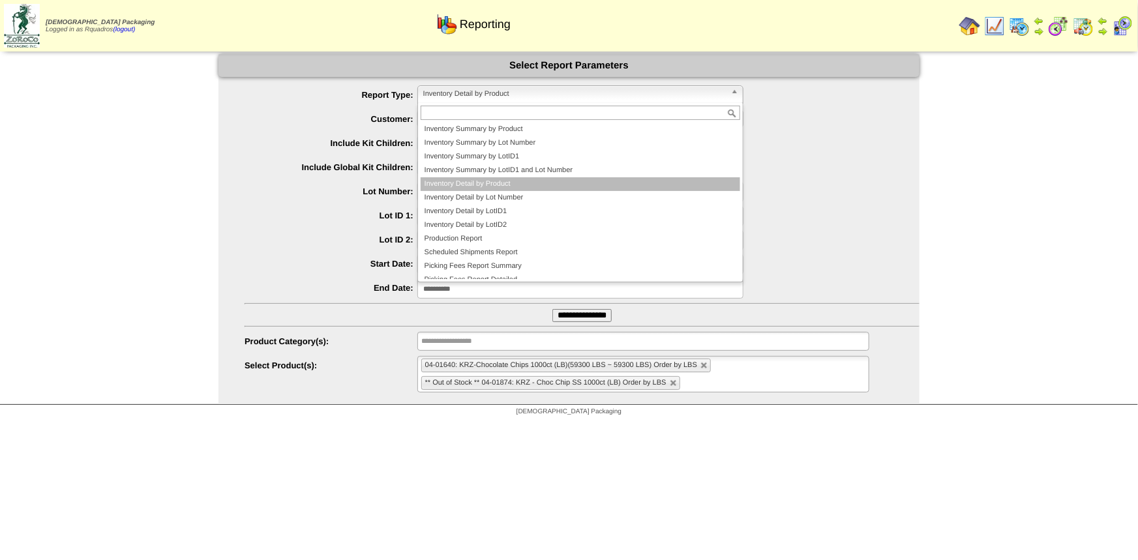
click at [515, 98] on span "Inventory Detail by Product" at bounding box center [574, 94] width 303 height 16
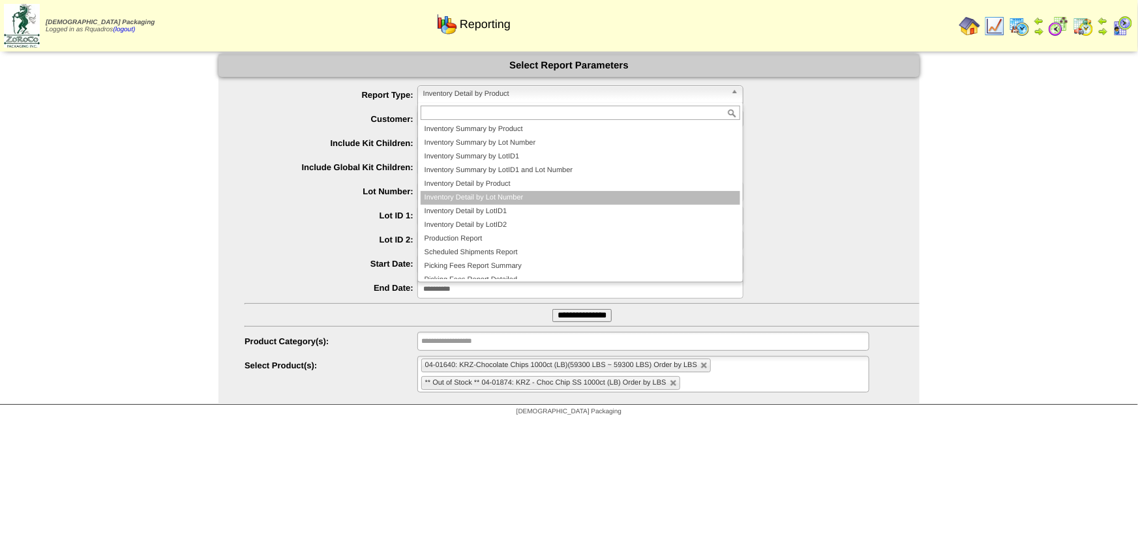
click at [506, 191] on li "Inventory Detail by Lot Number" at bounding box center [581, 198] width 320 height 14
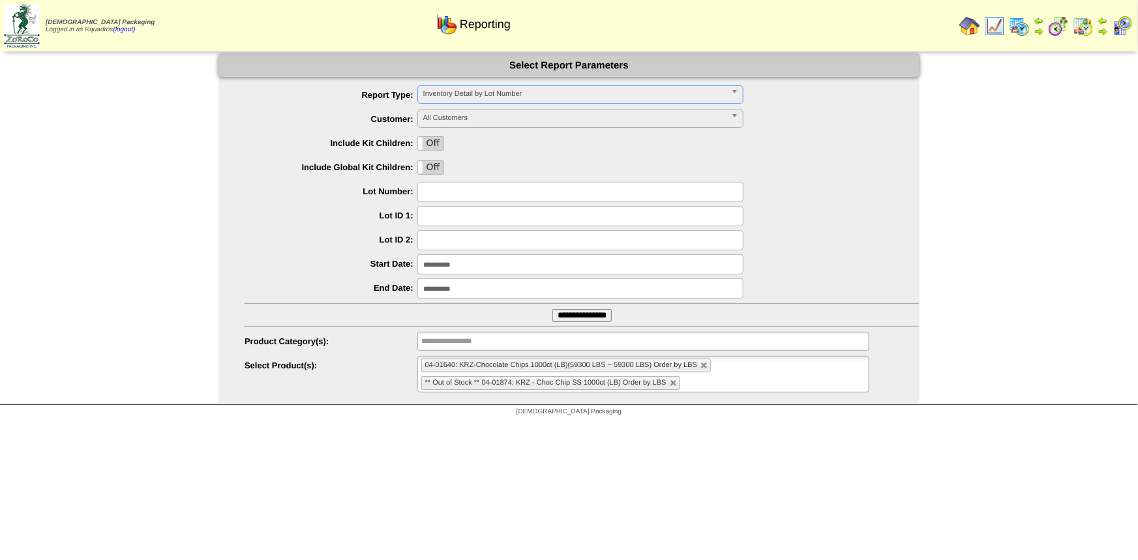
click at [591, 321] on input "**********" at bounding box center [581, 315] width 59 height 13
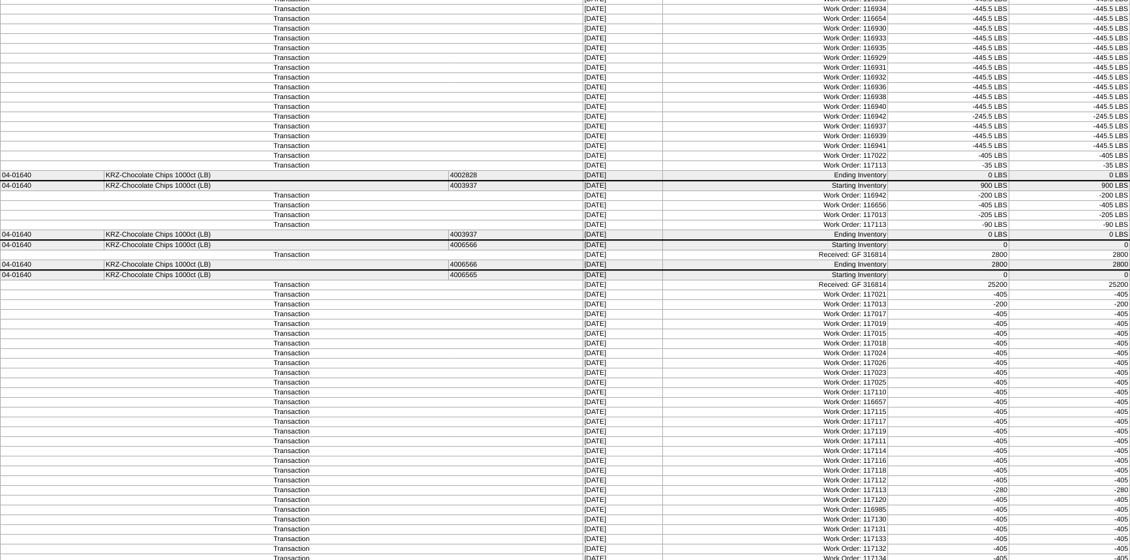
scroll to position [770, 0]
click at [879, 250] on td "Received: GF 316814" at bounding box center [775, 255] width 225 height 10
click at [467, 250] on td "Transaction" at bounding box center [292, 255] width 582 height 10
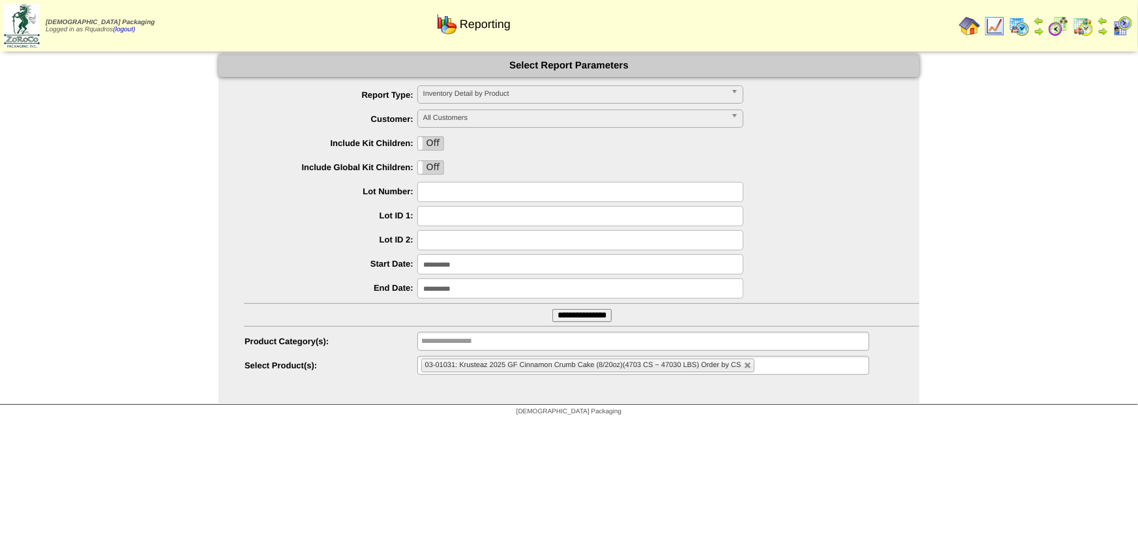
click at [998, 26] on img at bounding box center [994, 26] width 21 height 21
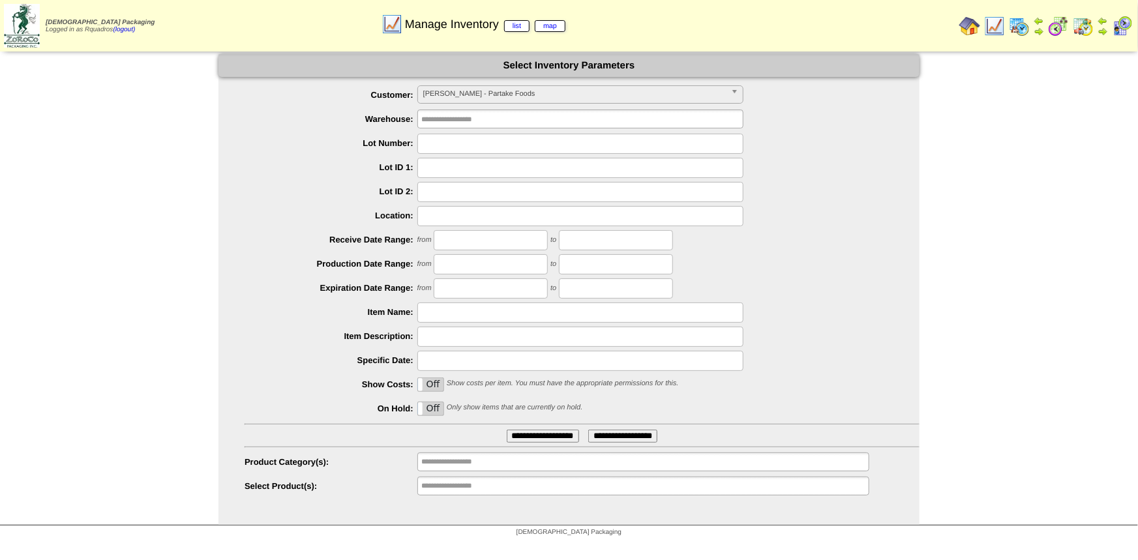
click at [466, 93] on span "[PERSON_NAME] - Partake Foods" at bounding box center [574, 94] width 303 height 16
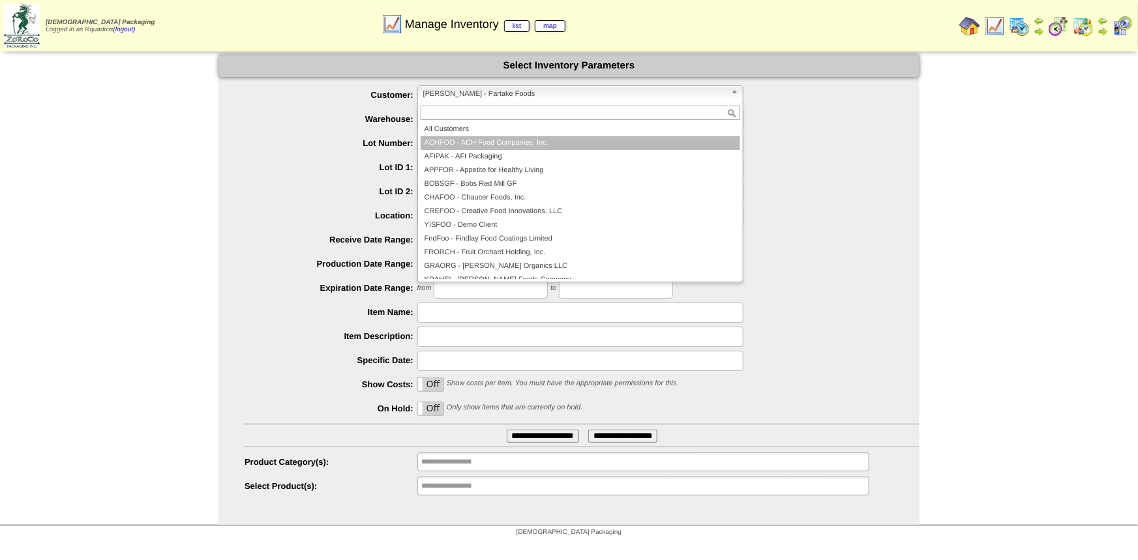
click at [473, 132] on li "All Customers" at bounding box center [581, 130] width 320 height 14
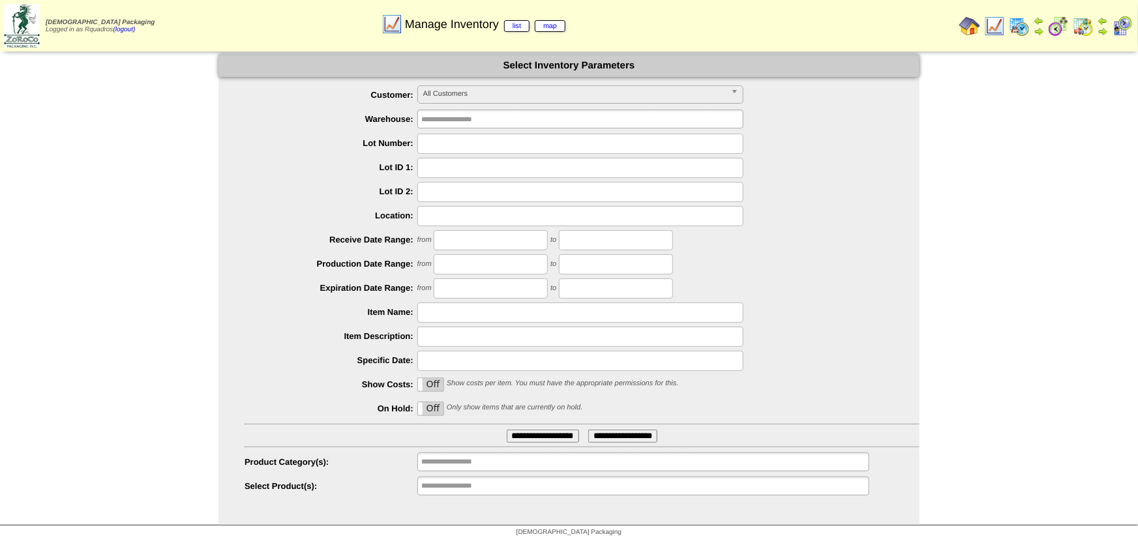
click at [445, 139] on input "text" at bounding box center [580, 144] width 326 height 20
type input "*******"
click at [507, 430] on input "**********" at bounding box center [543, 436] width 72 height 13
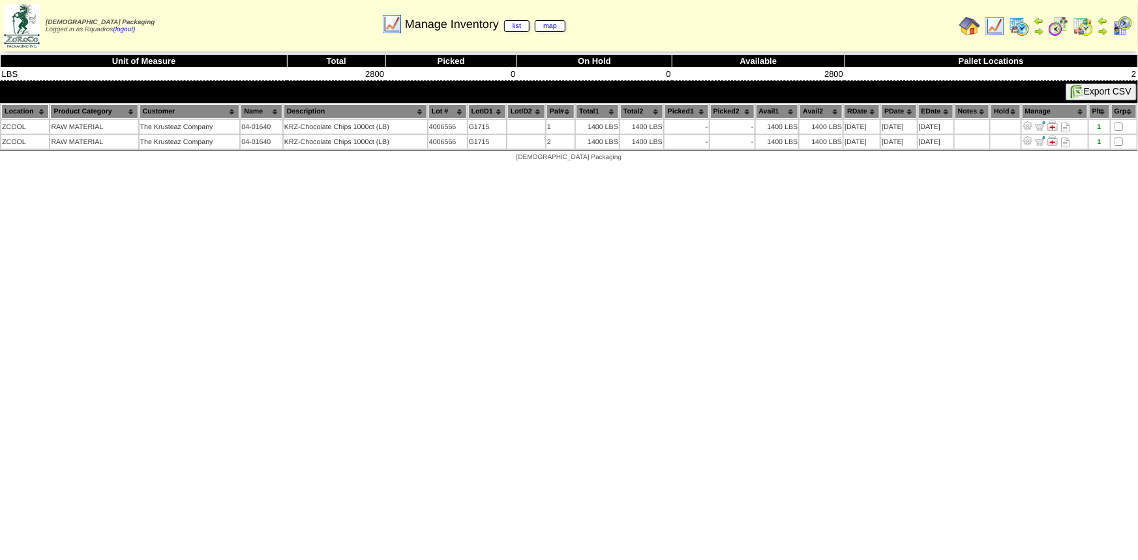
click at [707, 168] on html "[DEMOGRAPHIC_DATA] Packaging Logged in as Rquadros (logout) Print All" at bounding box center [569, 84] width 1138 height 168
click at [1052, 126] on img at bounding box center [1052, 126] width 10 height 10
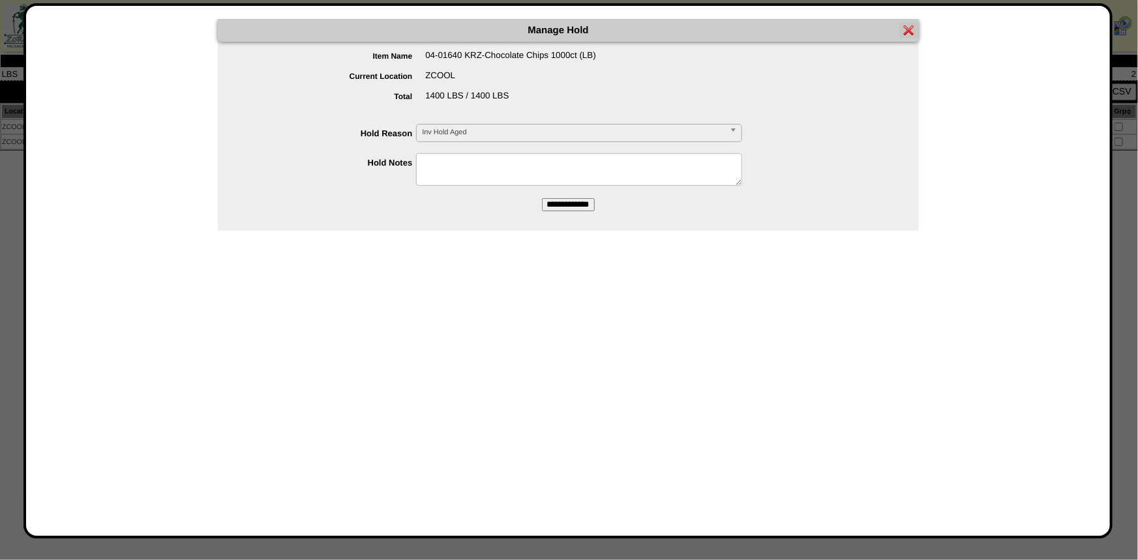
click at [473, 124] on link "Inv Hold Aged" at bounding box center [579, 133] width 326 height 18
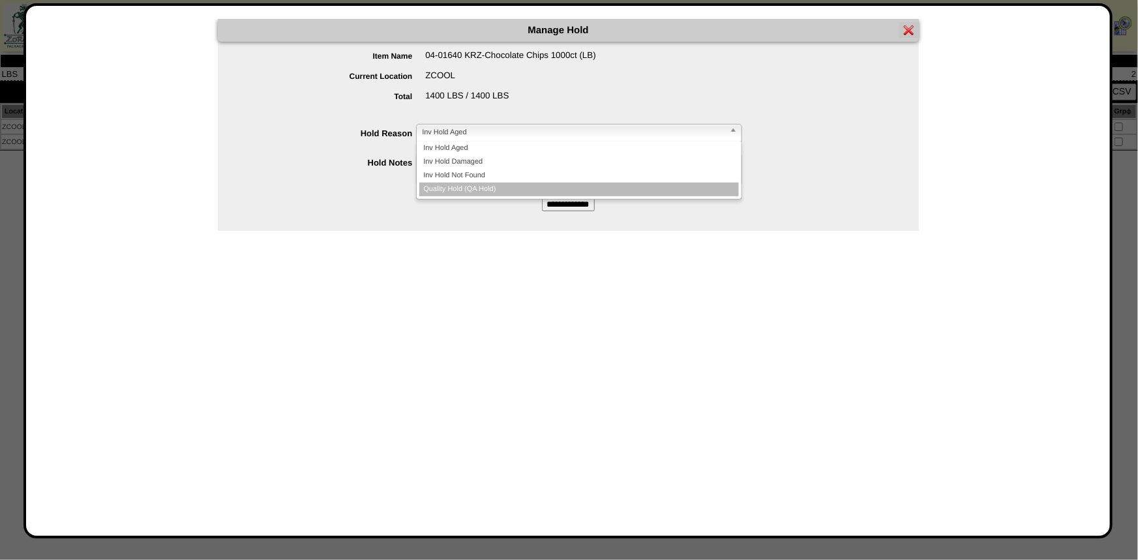
click at [449, 189] on li "Quality Hold (QA Hold)" at bounding box center [579, 190] width 320 height 14
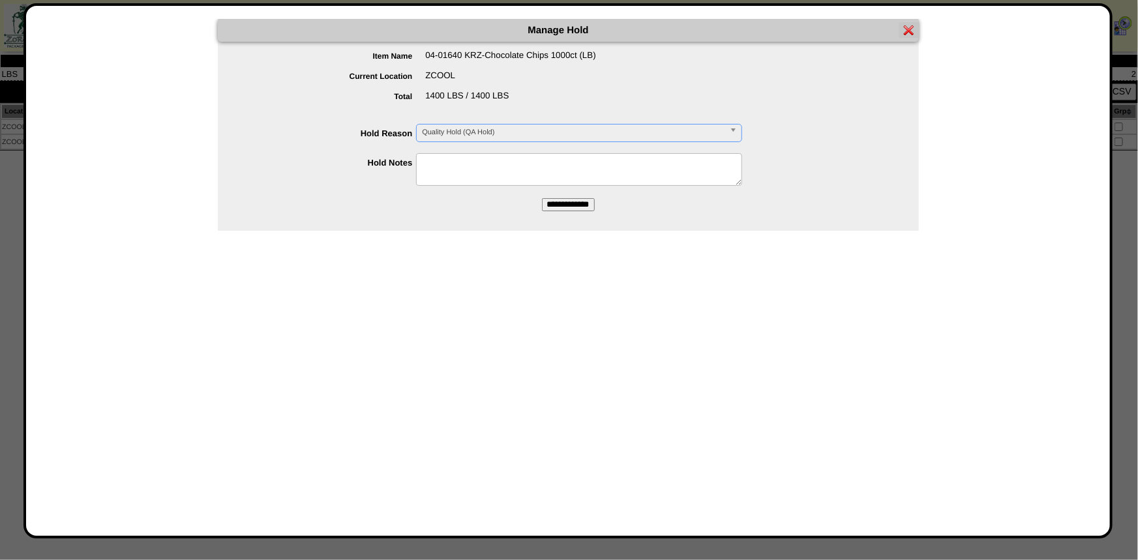
click at [447, 175] on textarea at bounding box center [579, 169] width 326 height 33
type textarea "*"
type textarea "**********"
click at [570, 200] on input "**********" at bounding box center [568, 204] width 53 height 13
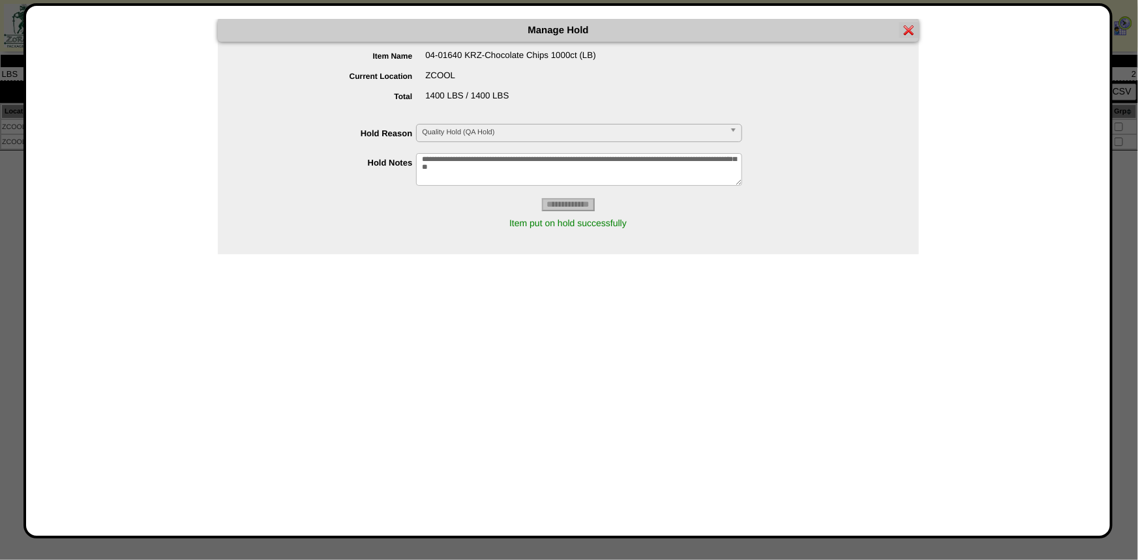
click at [905, 27] on img at bounding box center [909, 30] width 10 height 10
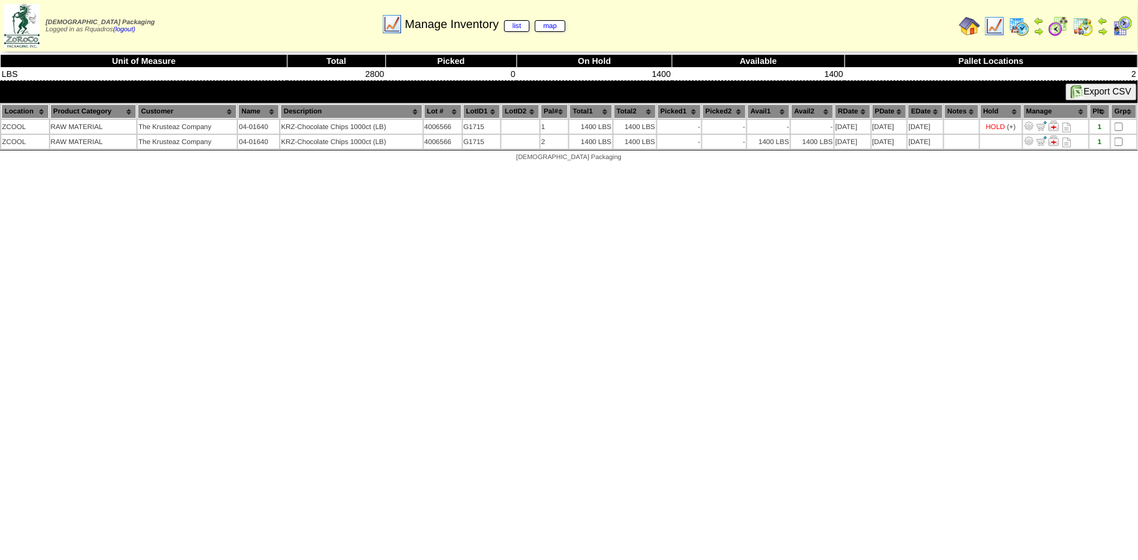
click at [1055, 142] on img at bounding box center [1054, 141] width 10 height 10
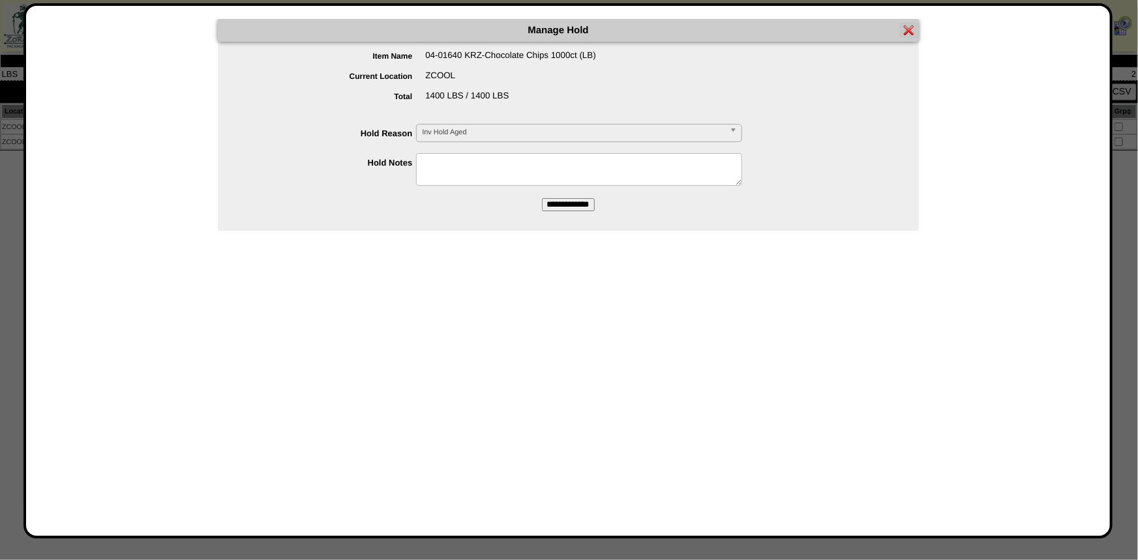
click at [500, 172] on textarea at bounding box center [579, 169] width 326 height 33
type textarea "**********"
click at [542, 203] on input "**********" at bounding box center [568, 204] width 53 height 13
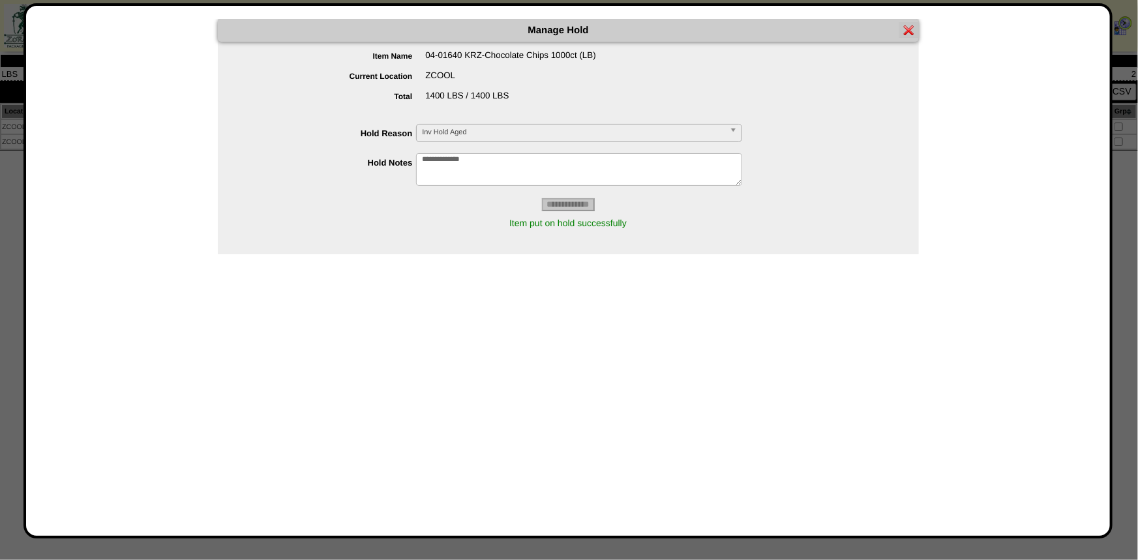
click at [641, 344] on div "**********" at bounding box center [568, 271] width 1058 height 504
click at [912, 26] on img at bounding box center [909, 30] width 10 height 10
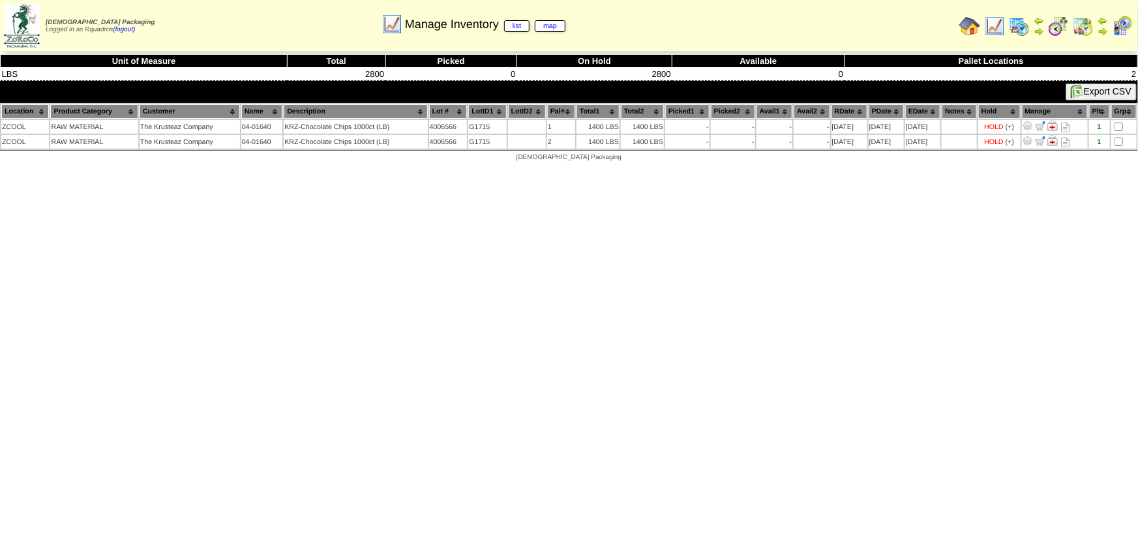
click at [638, 168] on html "[DEMOGRAPHIC_DATA] Packaging Logged in as Rquadros (logout) Print All" at bounding box center [569, 84] width 1138 height 168
